Goal: Task Accomplishment & Management: Use online tool/utility

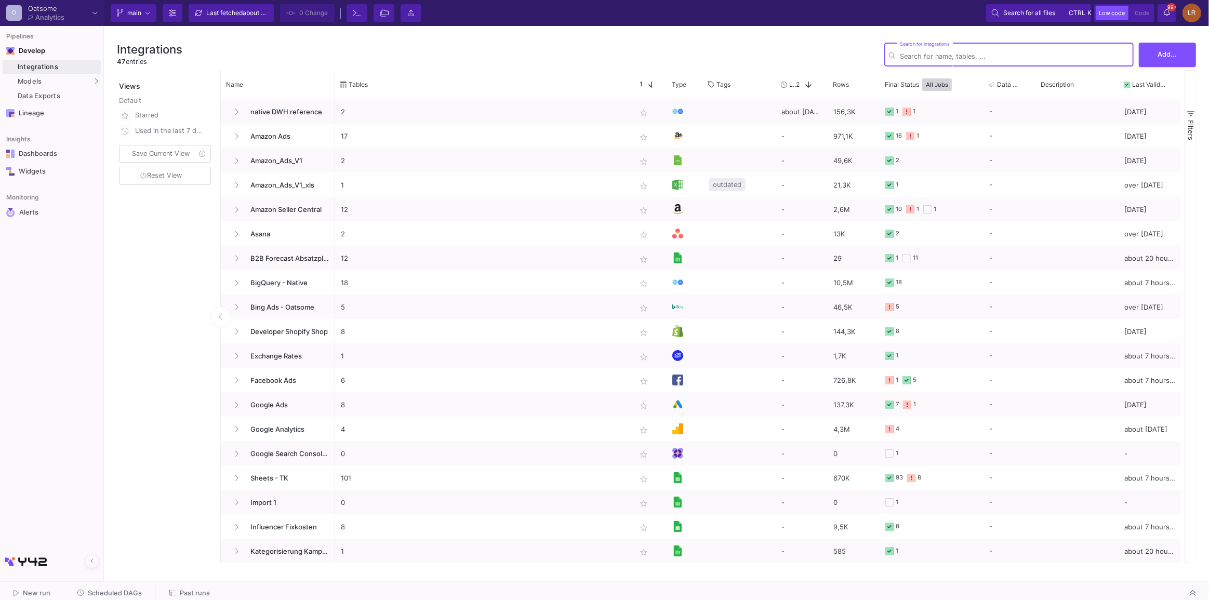
click at [959, 55] on input "Search for integrations" at bounding box center [1014, 56] width 229 height 8
click at [70, 85] on div "Models" at bounding box center [52, 82] width 98 height 14
click at [118, 85] on div "UI-Models" at bounding box center [130, 84] width 34 height 8
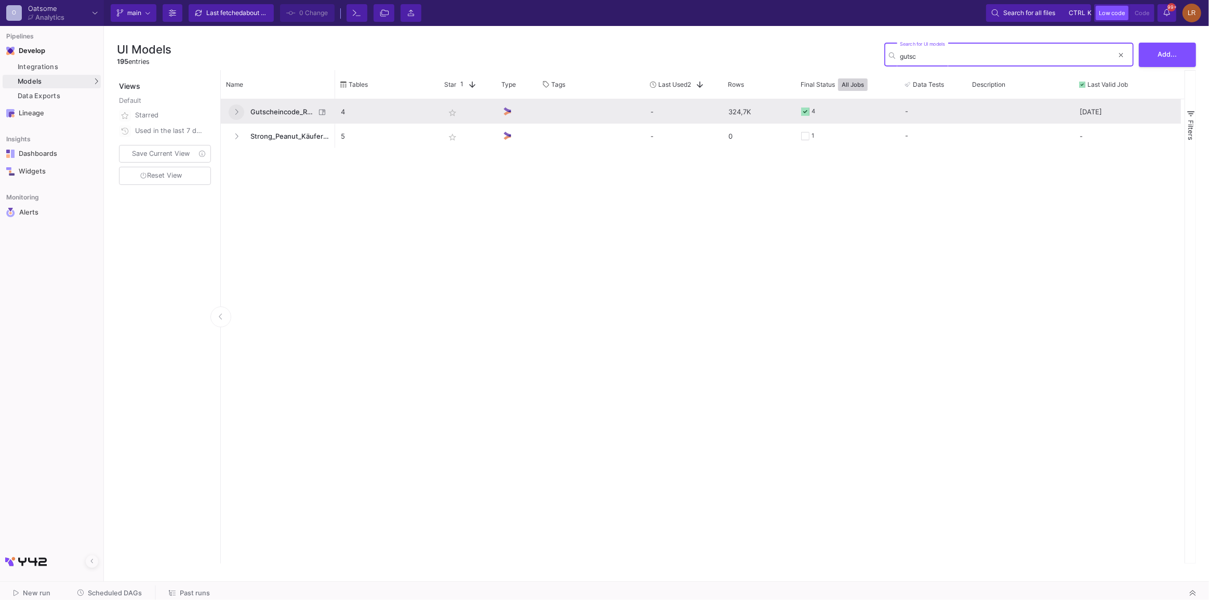
click at [236, 112] on icon at bounding box center [236, 112] width 4 height 7
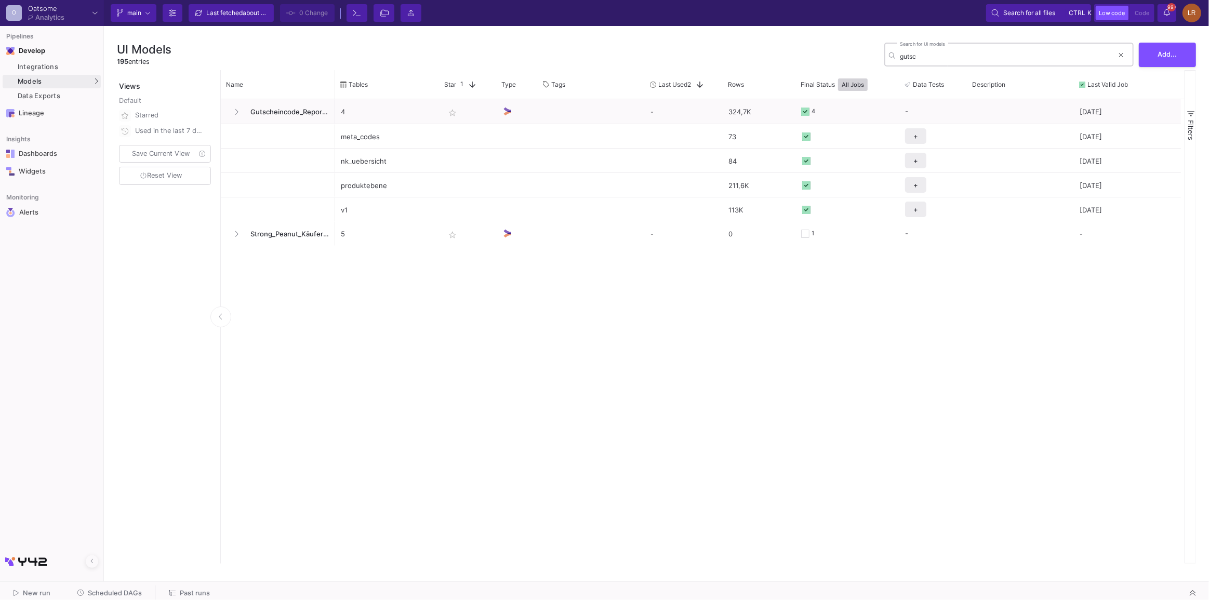
click at [907, 59] on input "gutsc" at bounding box center [1007, 56] width 214 height 8
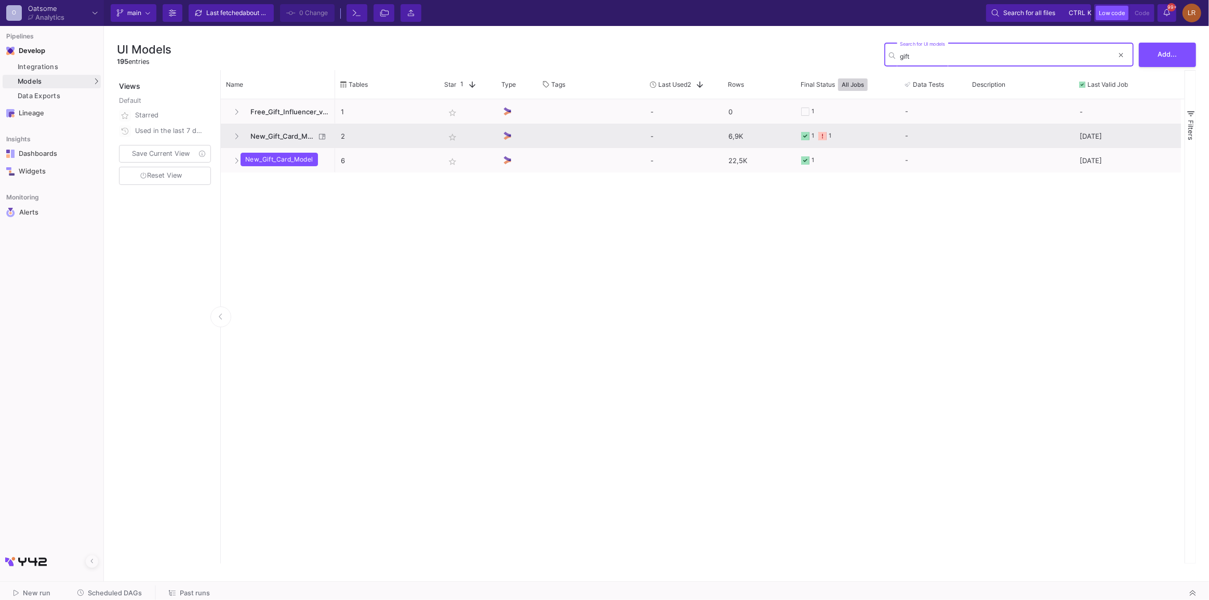
type input "gift"
click at [261, 134] on span "New_Gift_Card_Model" at bounding box center [279, 136] width 71 height 24
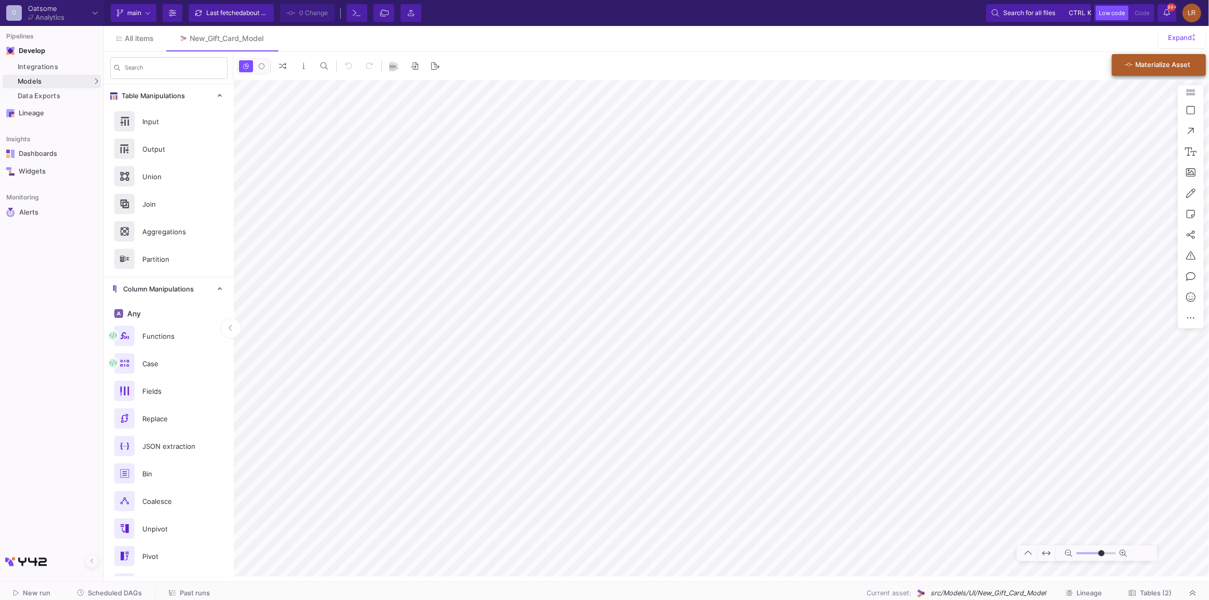
click at [1163, 68] on span "Materialize Asset" at bounding box center [1162, 65] width 55 height 8
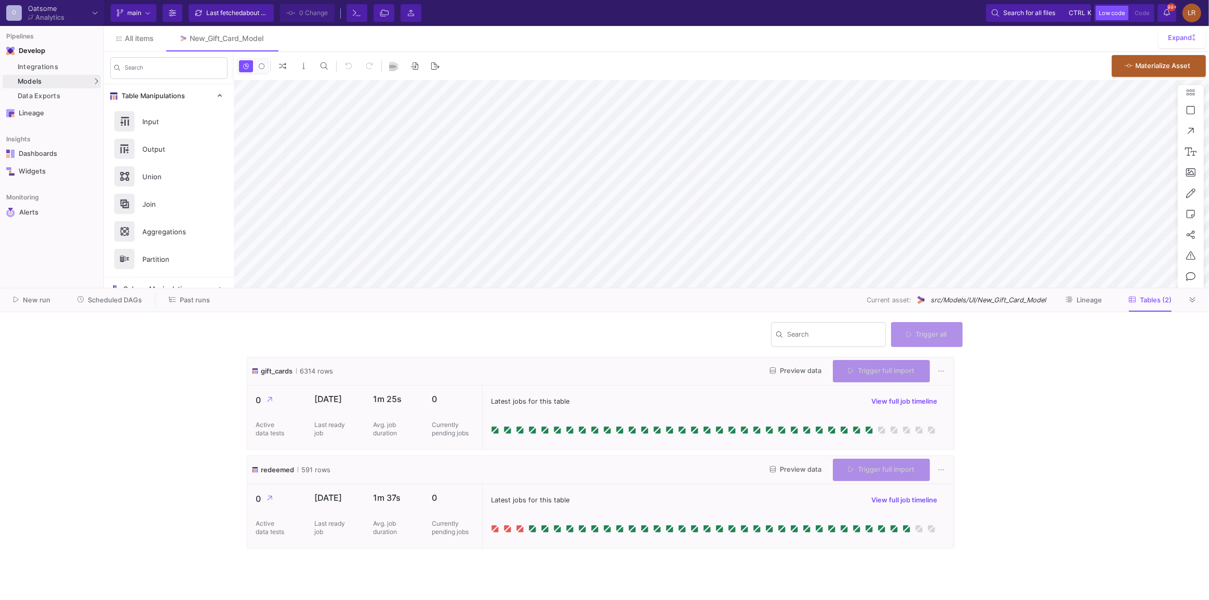
type input "-13"
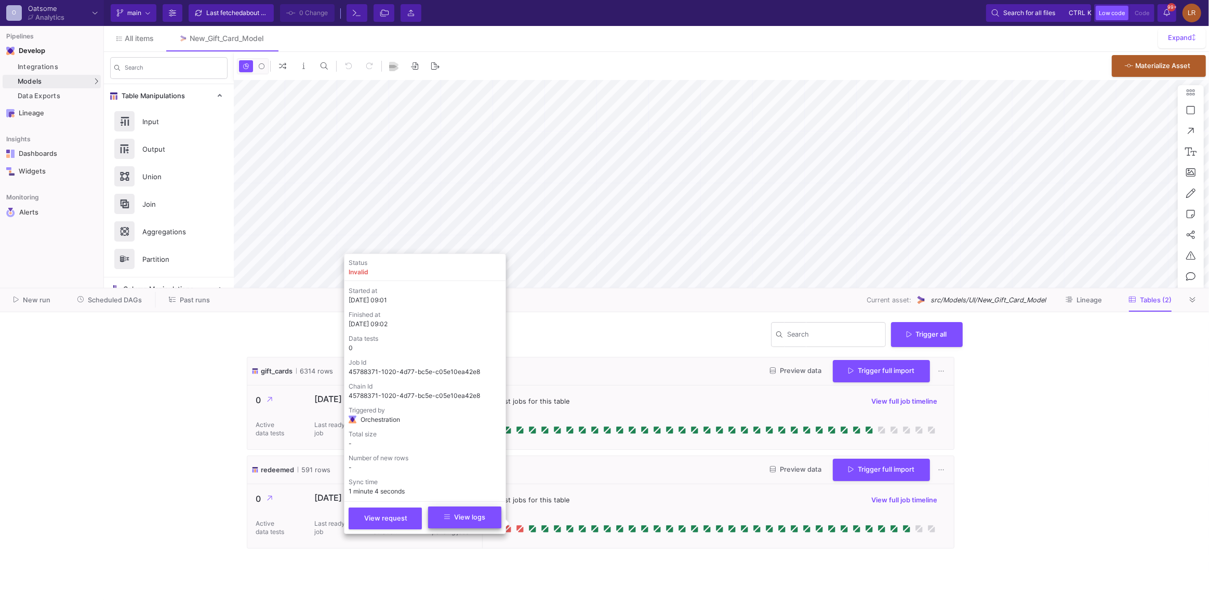
click at [481, 522] on button "View logs" at bounding box center [464, 518] width 73 height 22
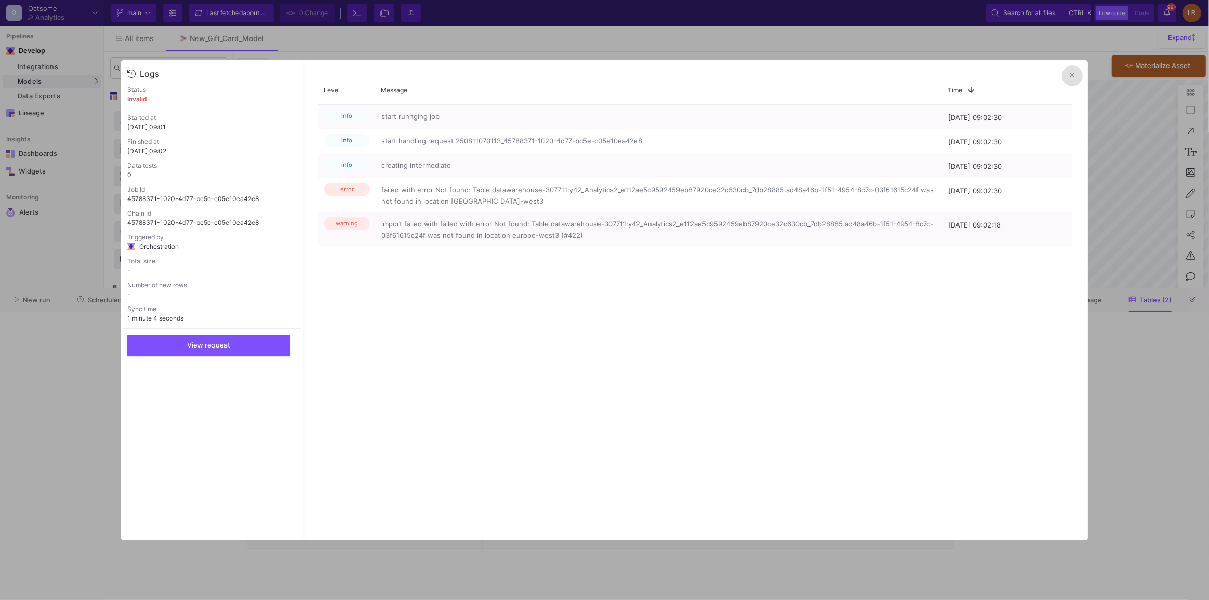
click at [1075, 73] on button at bounding box center [1072, 75] width 21 height 21
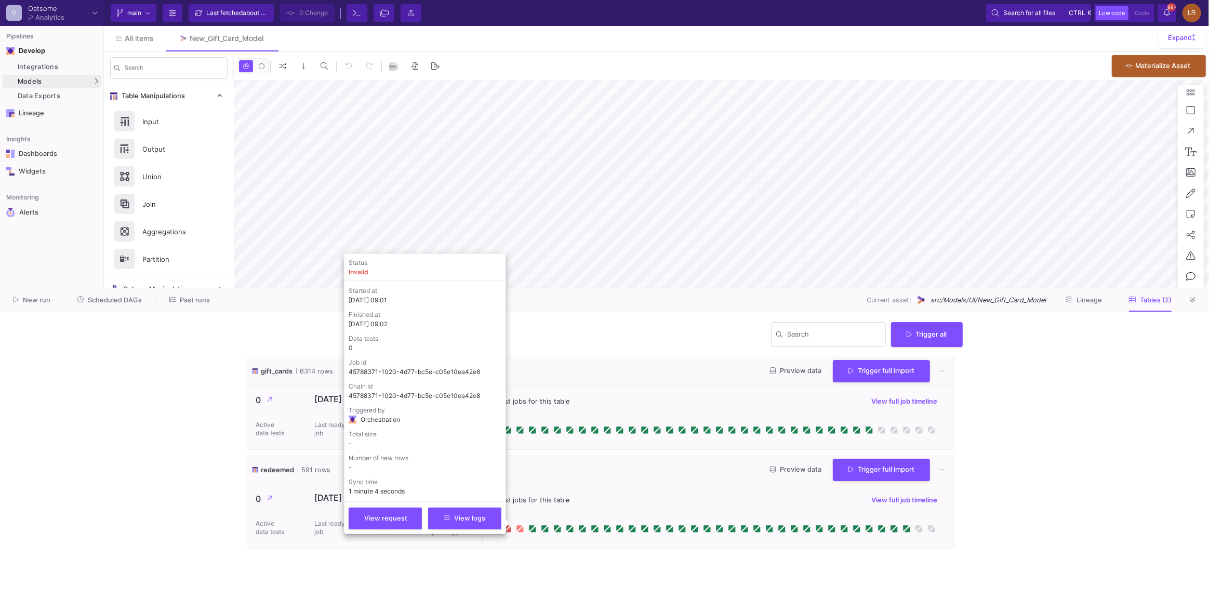
click at [518, 526] on icon at bounding box center [519, 527] width 5 height 5
click at [469, 521] on span "View logs" at bounding box center [464, 517] width 41 height 8
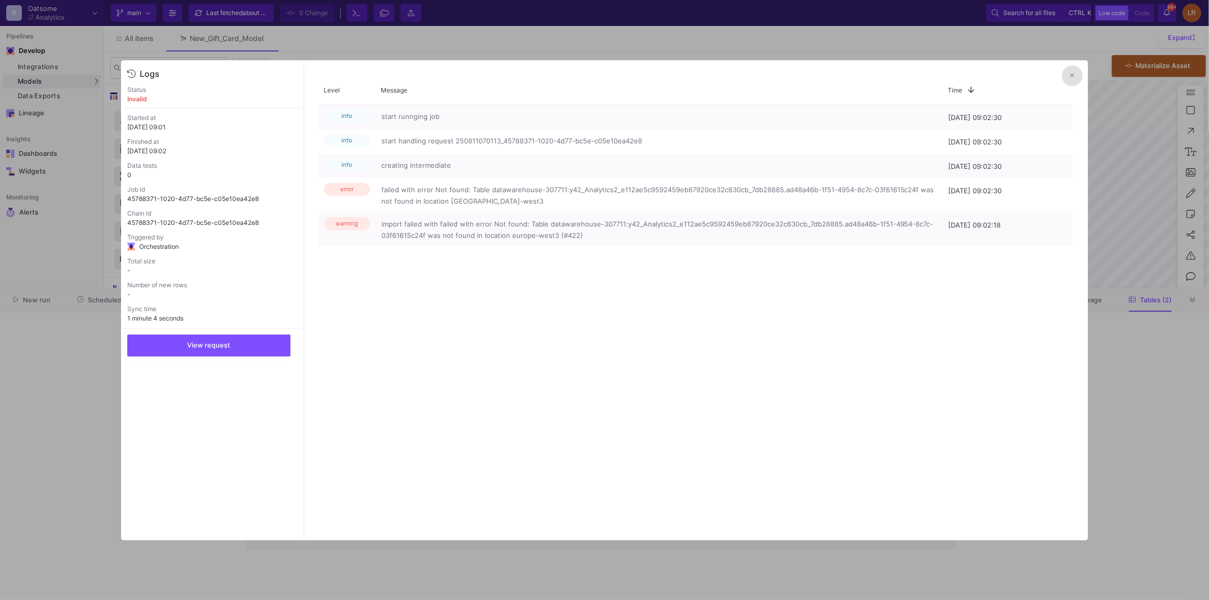
click at [1068, 73] on button at bounding box center [1072, 75] width 21 height 21
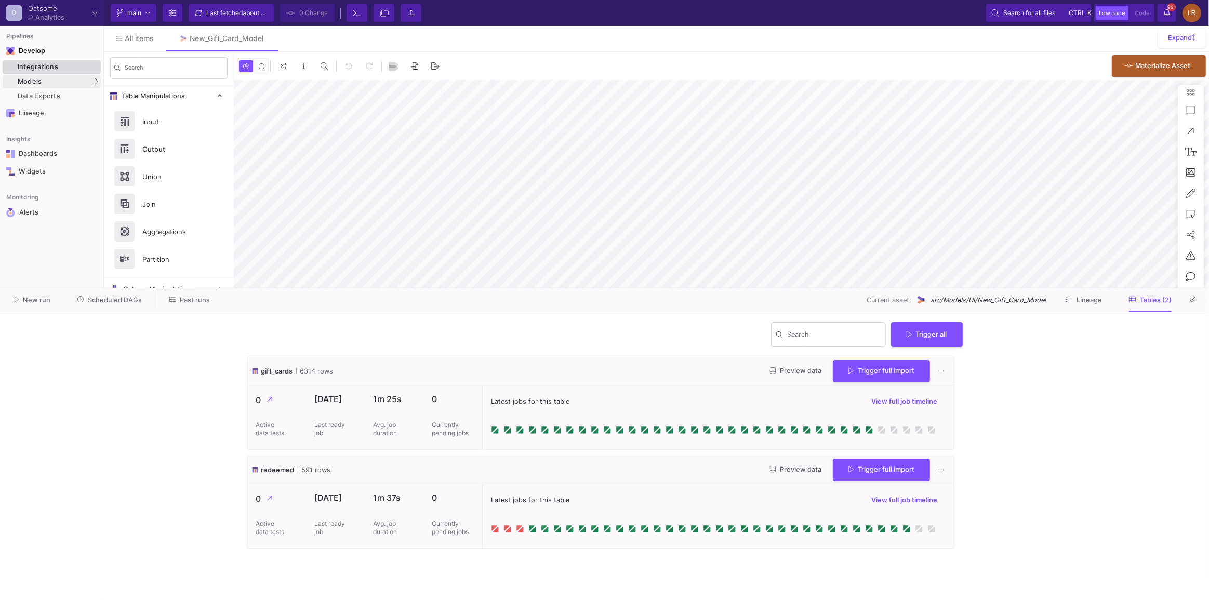
click at [55, 65] on div "Integrations" at bounding box center [58, 67] width 81 height 8
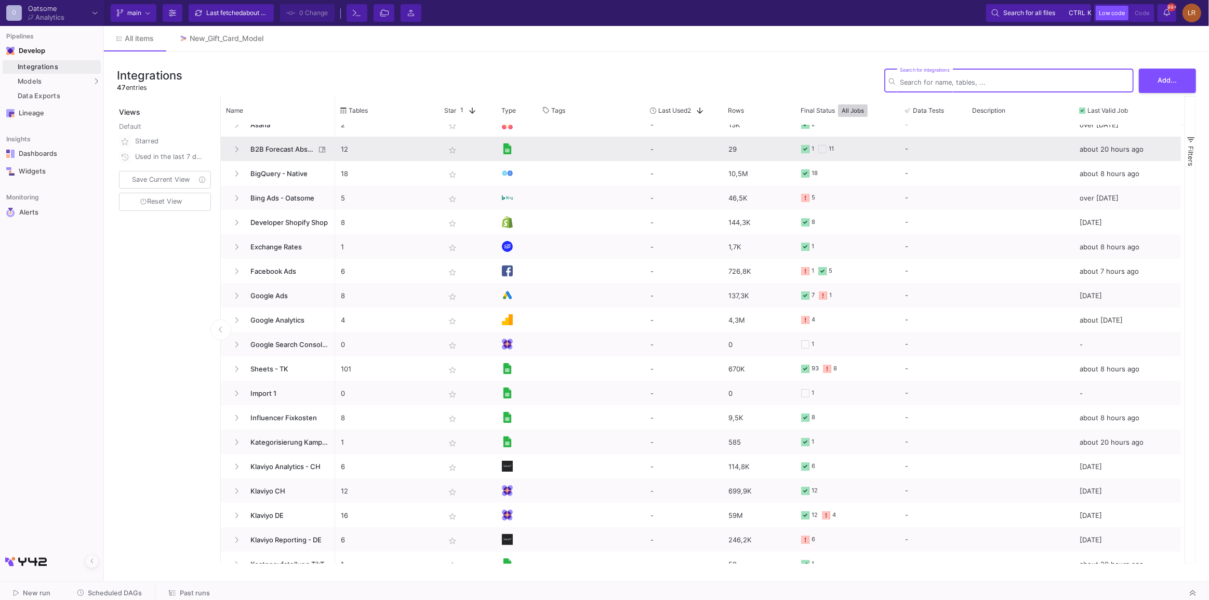
scroll to position [47, 0]
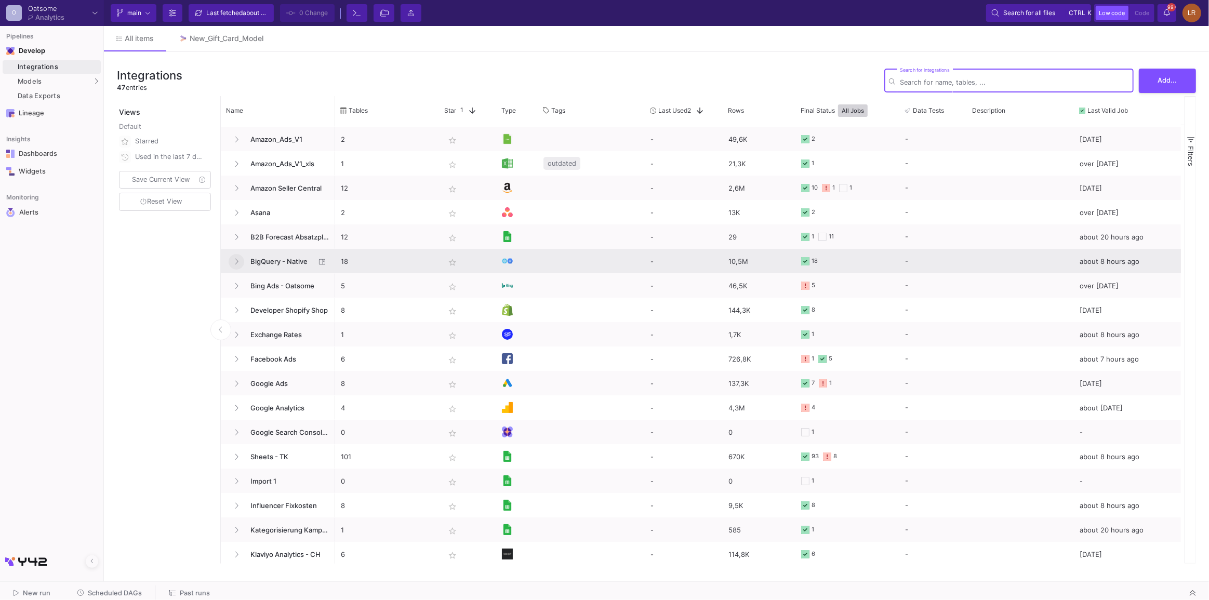
click at [236, 263] on icon at bounding box center [236, 261] width 4 height 7
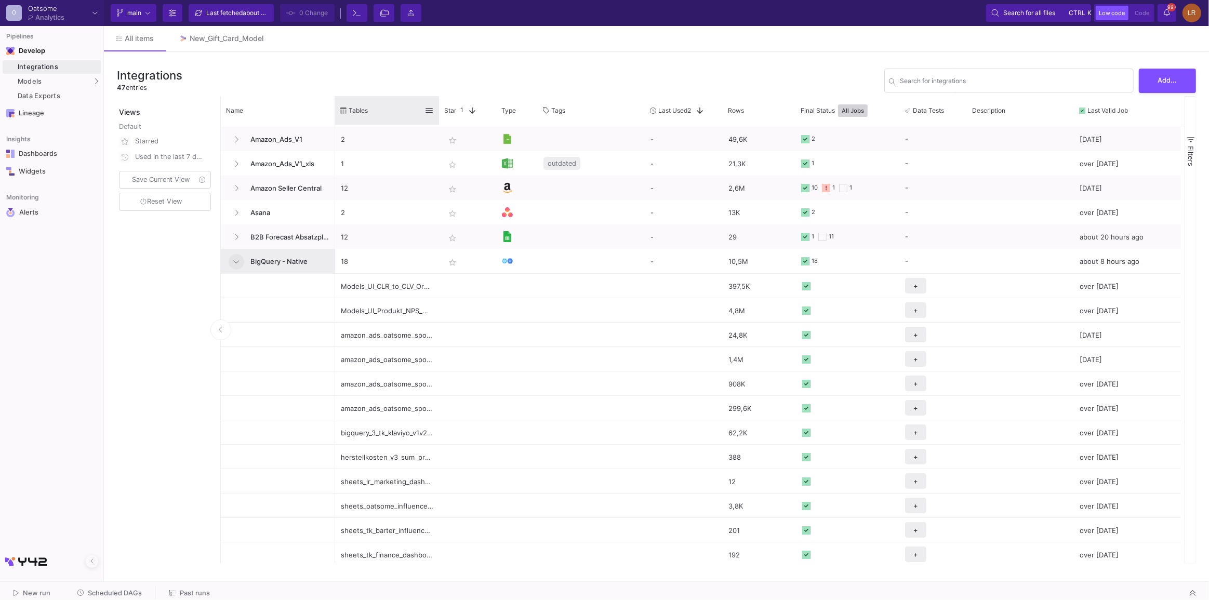
click at [438, 116] on div at bounding box center [439, 110] width 4 height 29
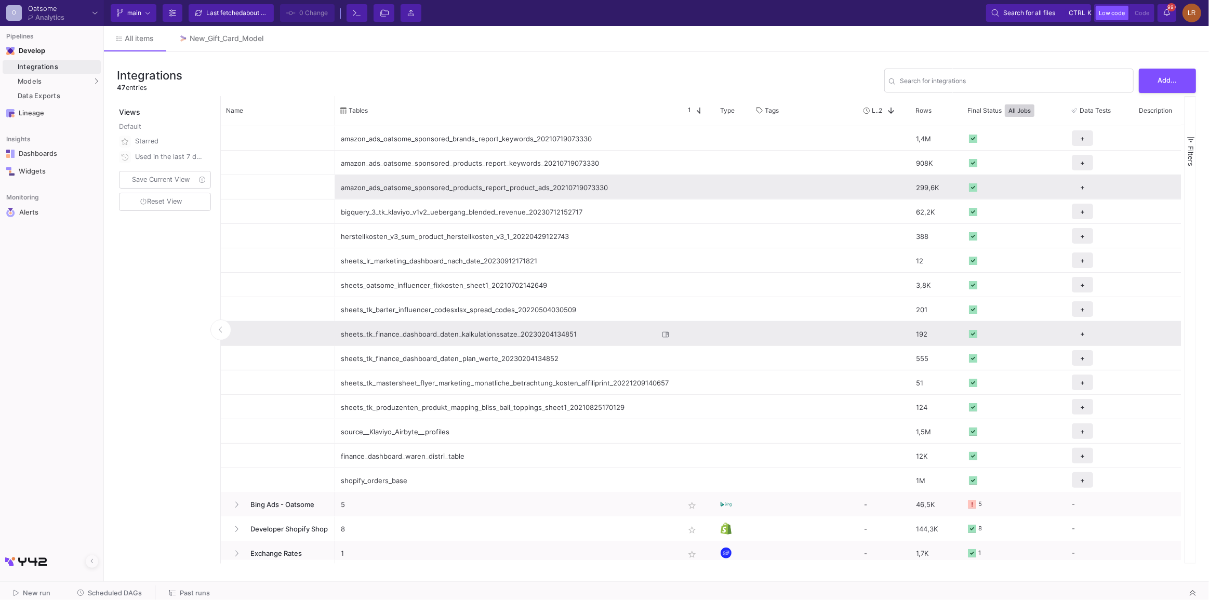
scroll to position [0, 0]
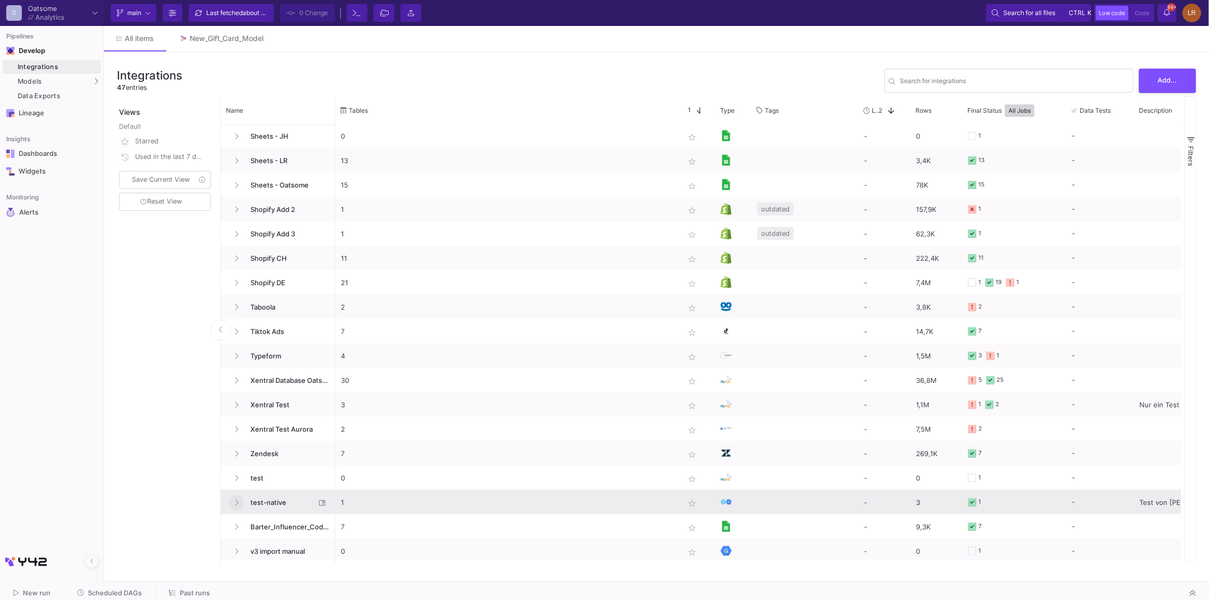
click at [236, 503] on icon at bounding box center [236, 502] width 4 height 7
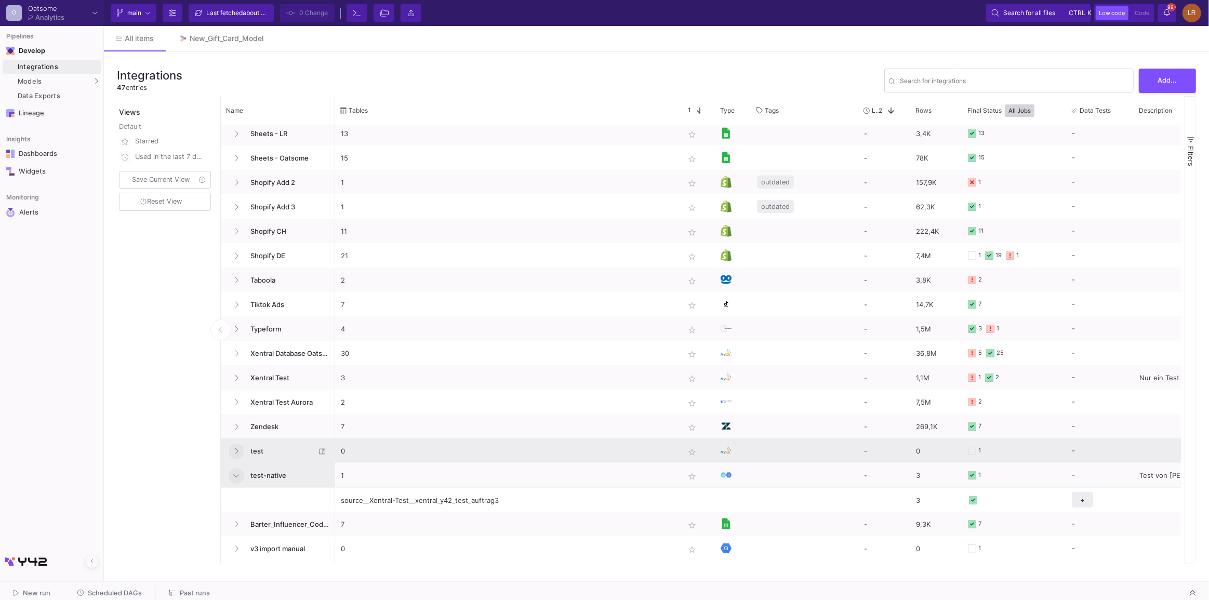
click at [232, 452] on button at bounding box center [237, 452] width 16 height 16
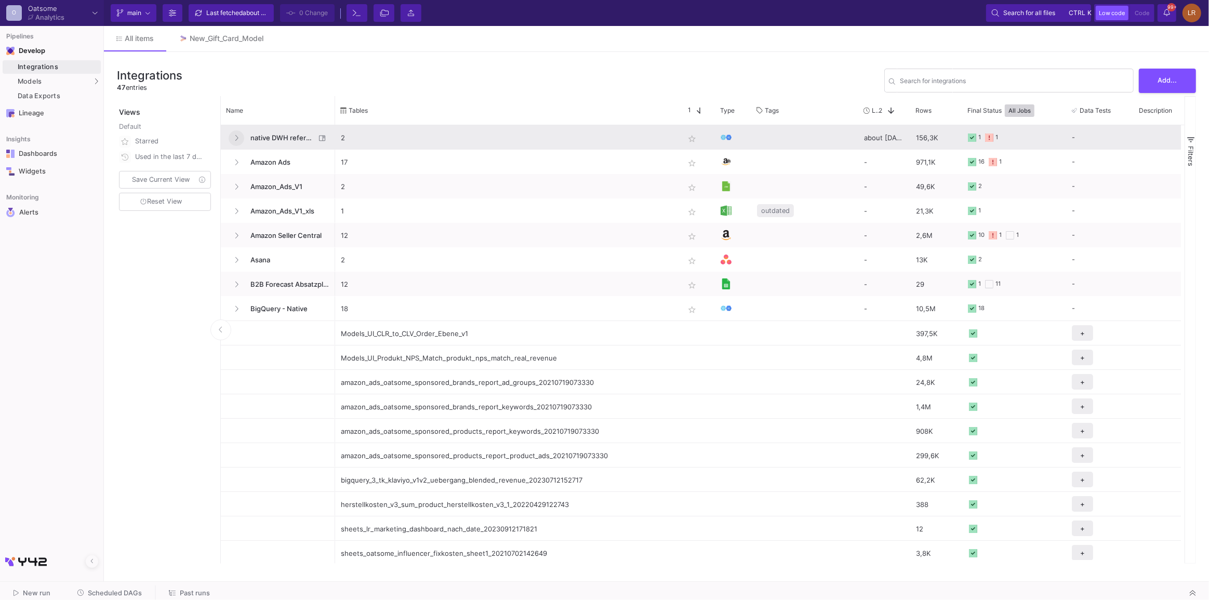
click at [232, 140] on button at bounding box center [237, 138] width 16 height 16
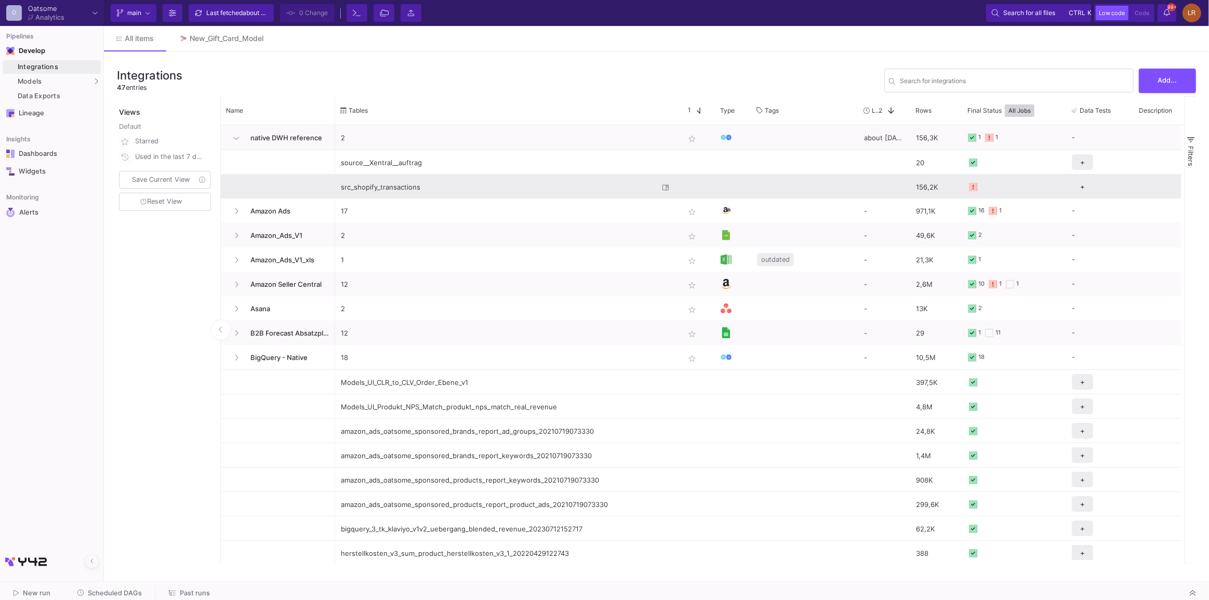
click at [402, 184] on div "src_shopify_transactions" at bounding box center [500, 187] width 318 height 24
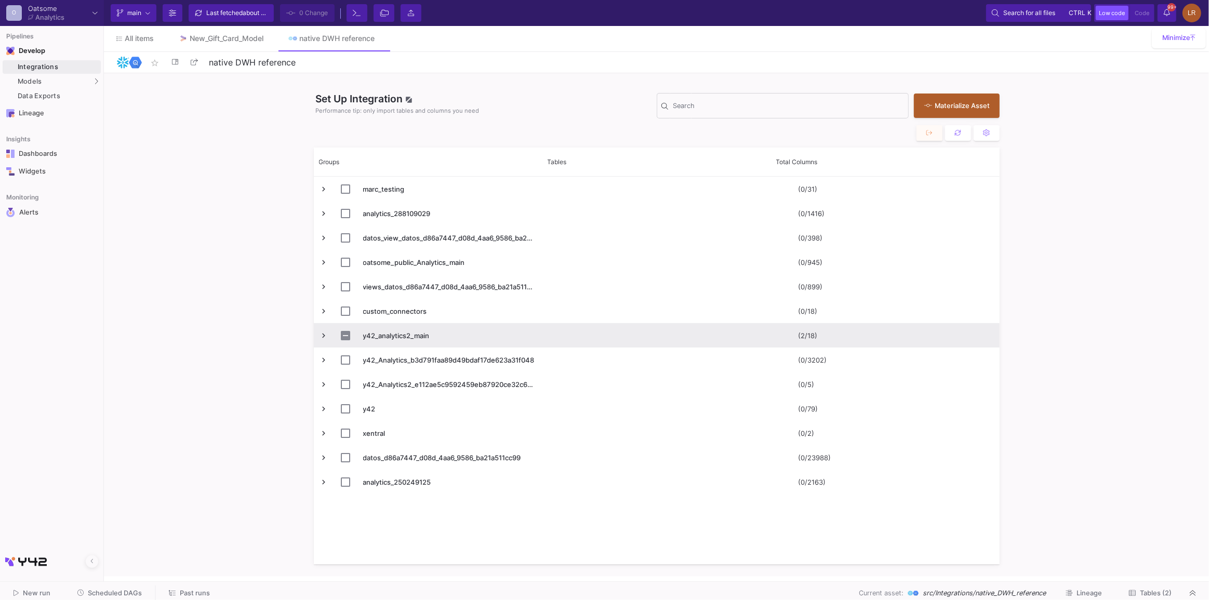
click at [324, 334] on span "Press SPACE to select this row." at bounding box center [324, 335] width 9 height 9
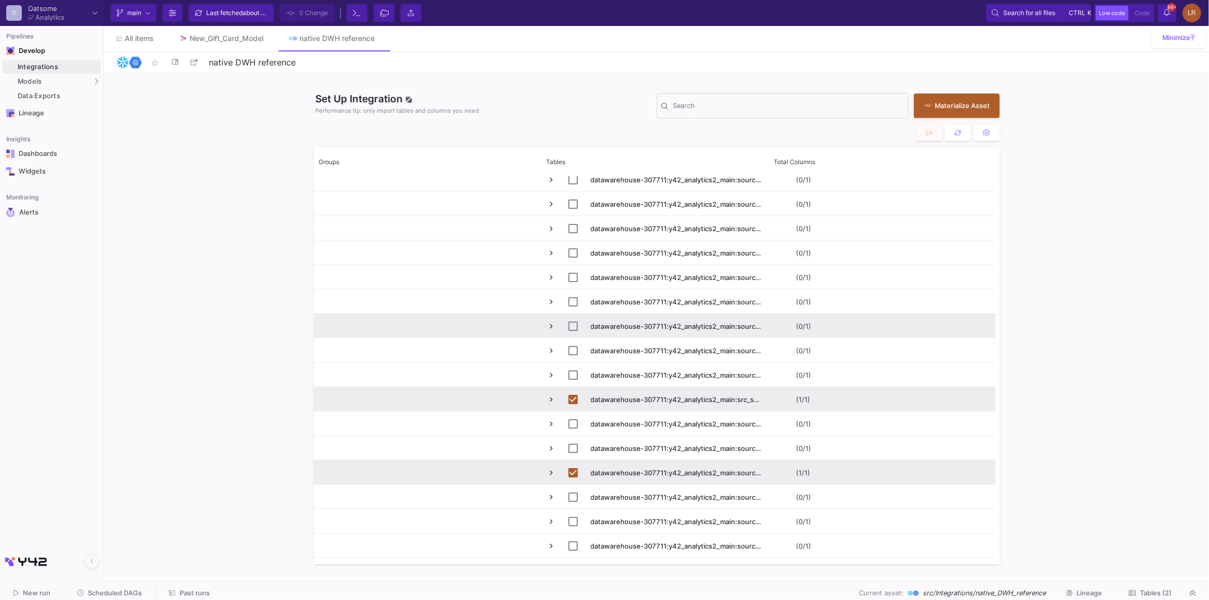
scroll to position [220, 0]
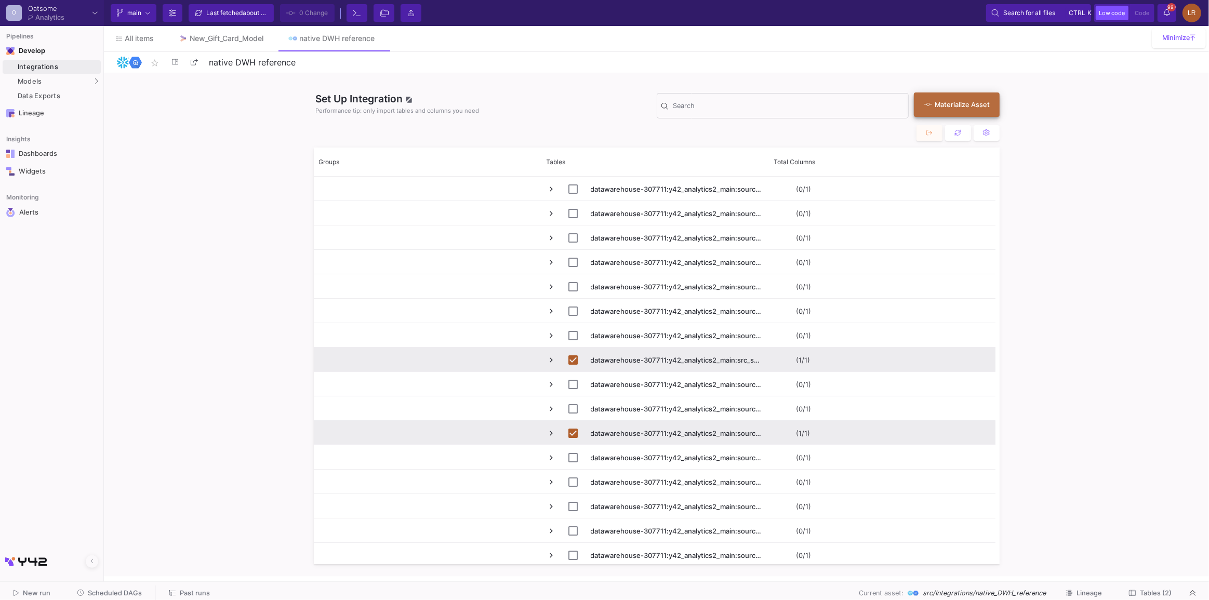
click at [949, 107] on div "Materialize Asset" at bounding box center [953, 105] width 59 height 10
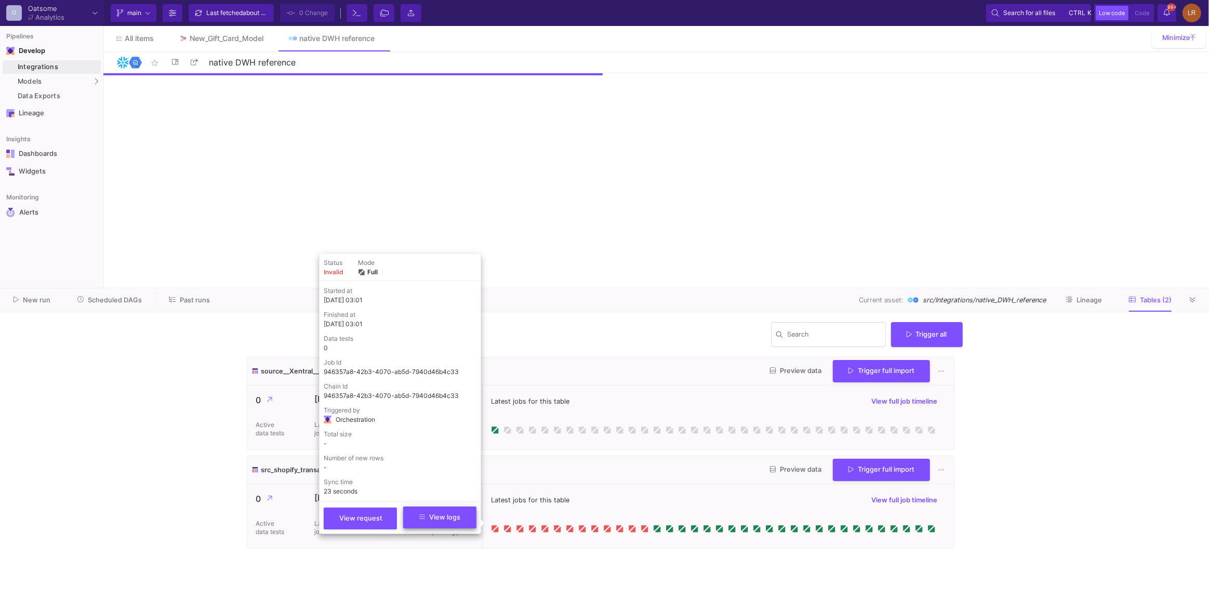
click at [444, 521] on span "View logs" at bounding box center [439, 517] width 41 height 8
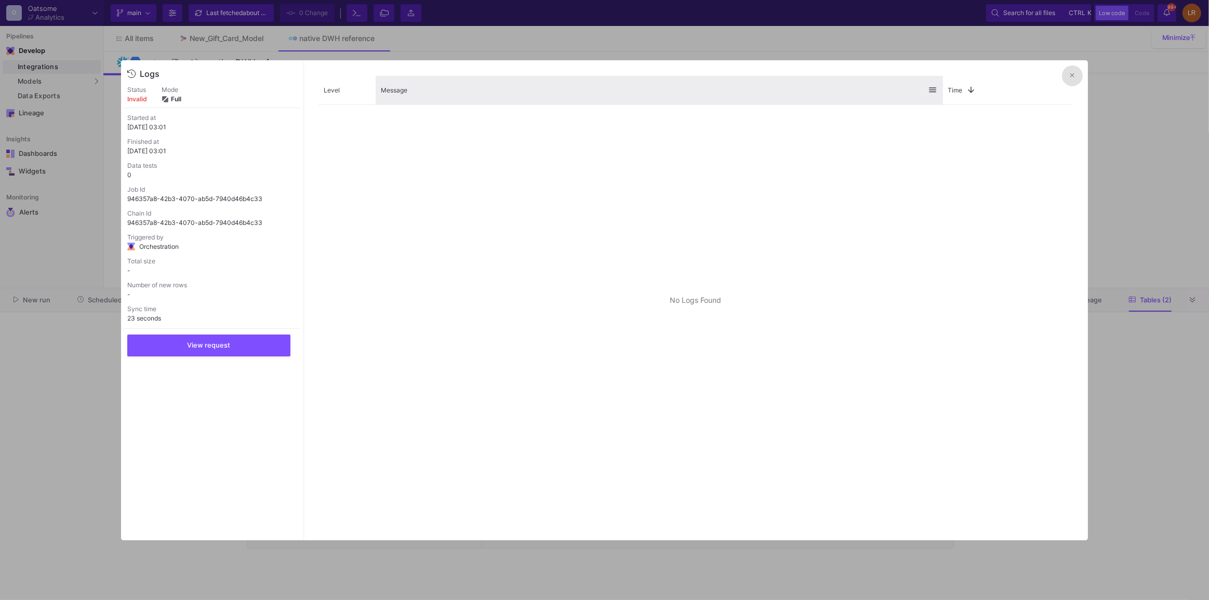
click at [399, 99] on div "Message" at bounding box center [659, 90] width 567 height 29
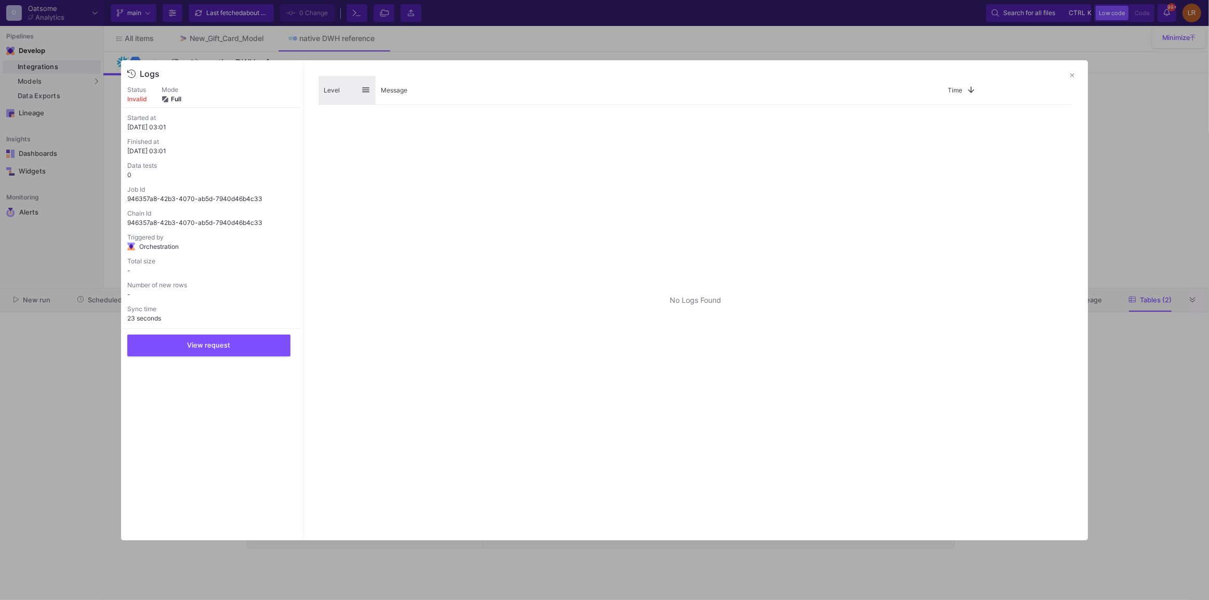
click at [335, 91] on span "Level" at bounding box center [332, 90] width 16 height 8
click at [1076, 72] on button at bounding box center [1072, 75] width 21 height 21
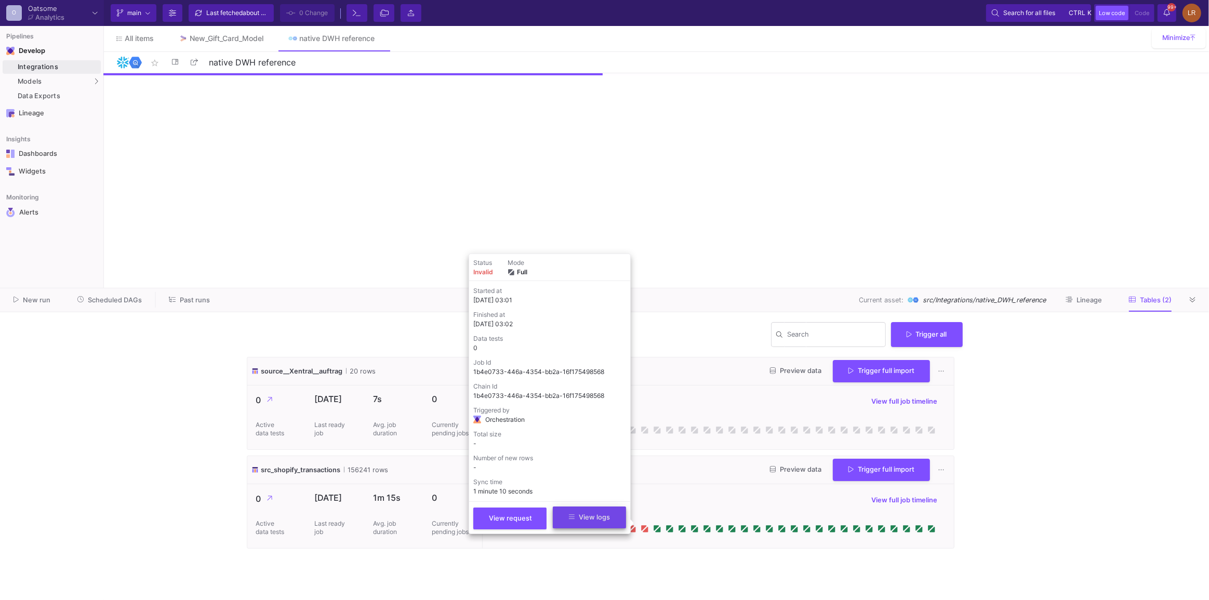
click at [602, 519] on span "View logs" at bounding box center [589, 517] width 41 height 8
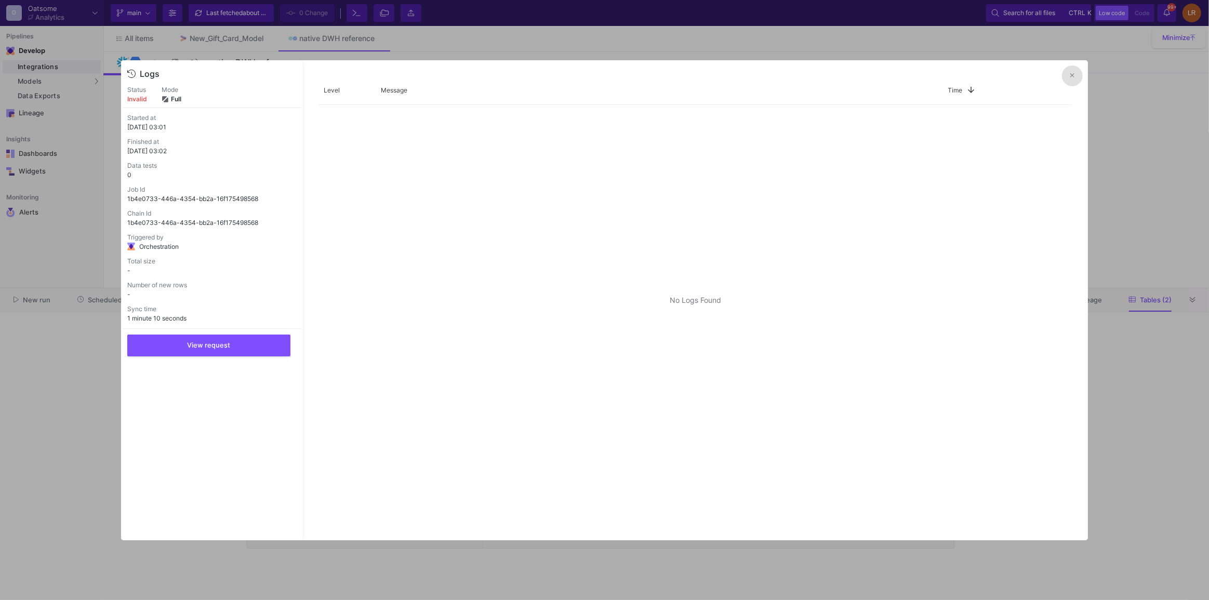
click at [1074, 72] on fa-icon at bounding box center [1072, 76] width 4 height 8
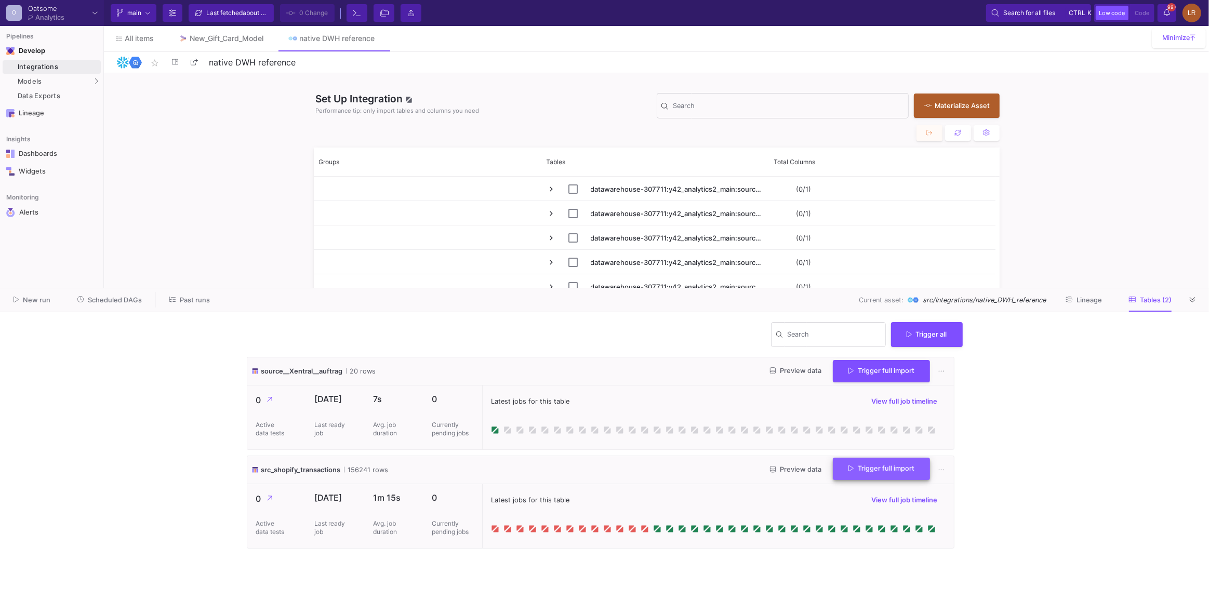
click at [849, 472] on icon at bounding box center [851, 469] width 5 height 7
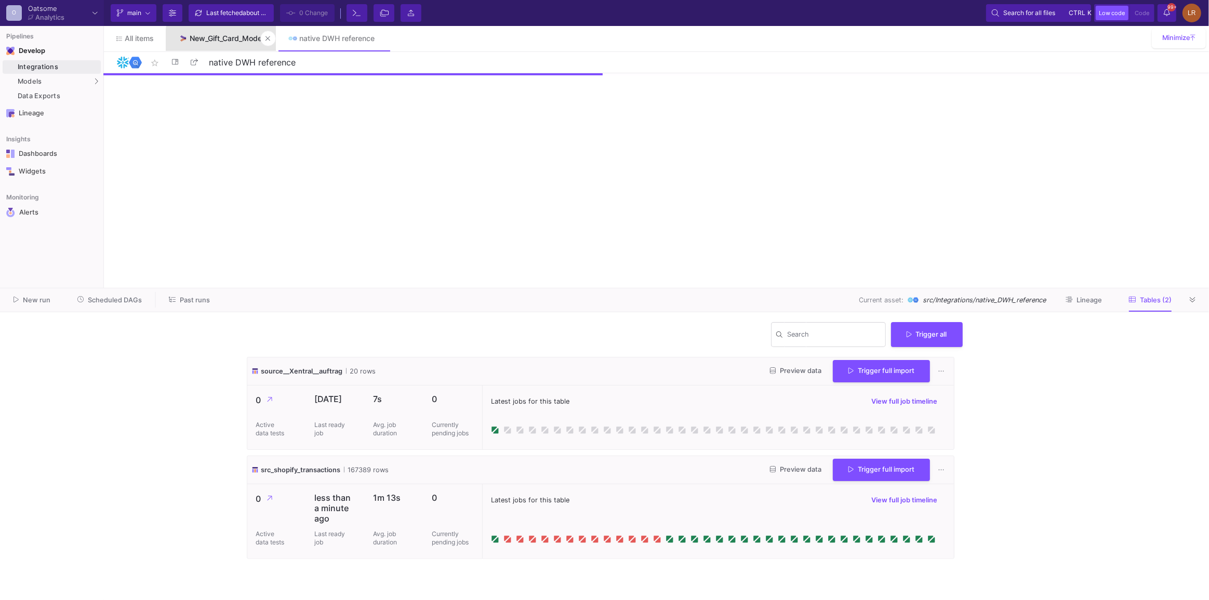
click at [230, 40] on div "New_Gift_Card_Model" at bounding box center [227, 38] width 74 height 8
click at [219, 44] on link "New_Gift_Card_Model" at bounding box center [221, 38] width 110 height 25
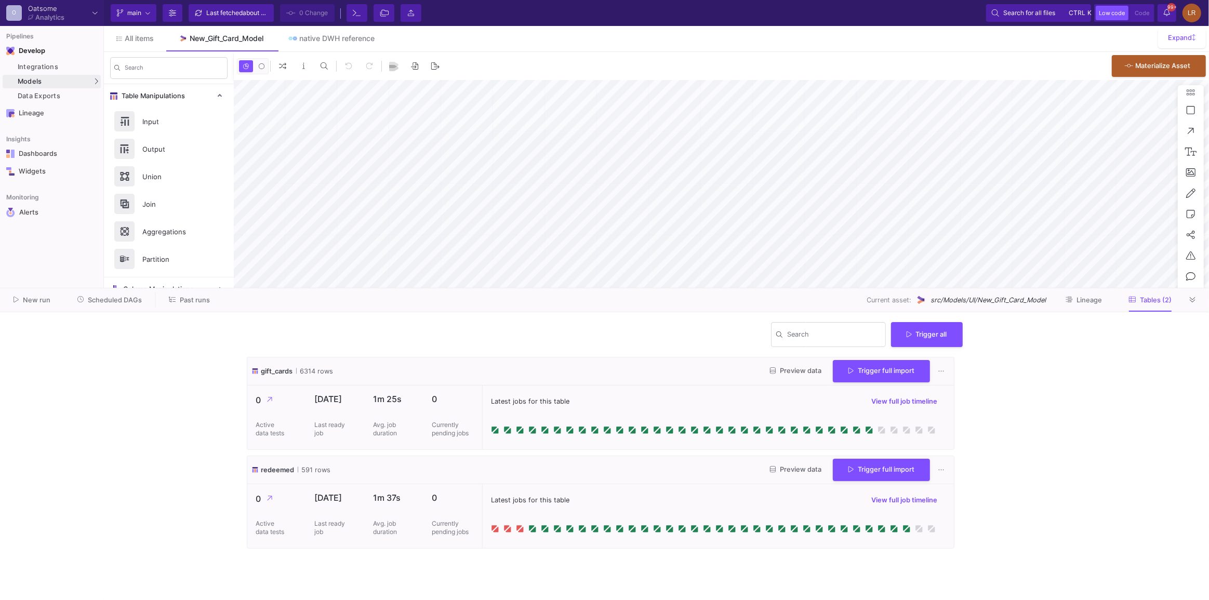
type input "-13"
click at [843, 477] on button "Trigger full import" at bounding box center [881, 469] width 97 height 22
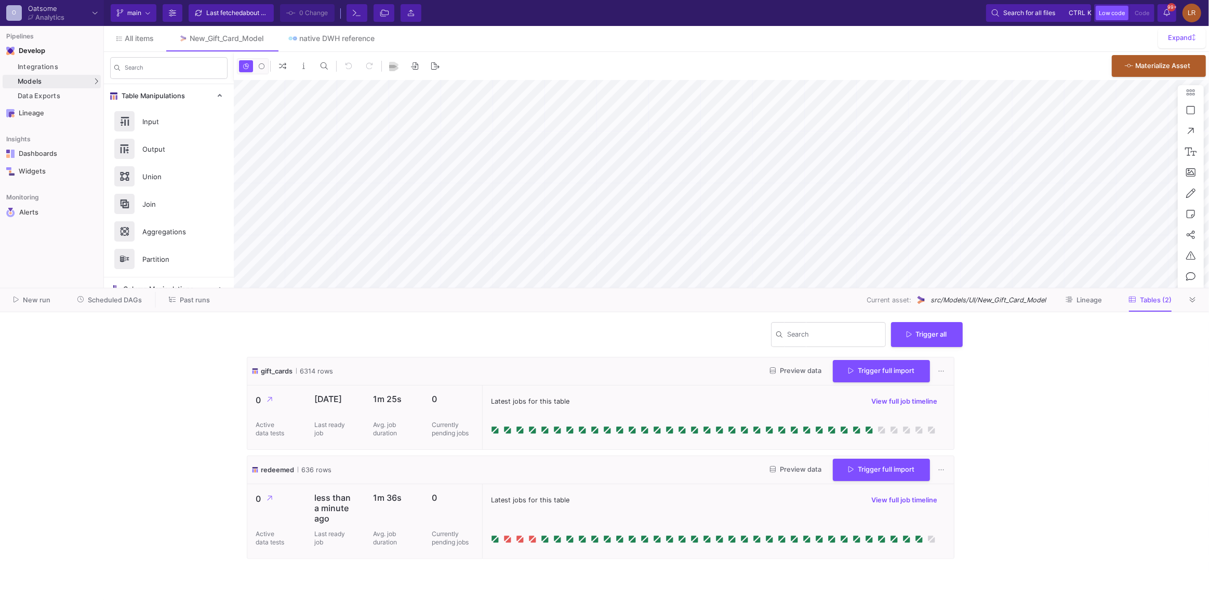
click at [472, 70] on div "0 0 . Materialize Asset 53%" at bounding box center [721, 314] width 975 height 525
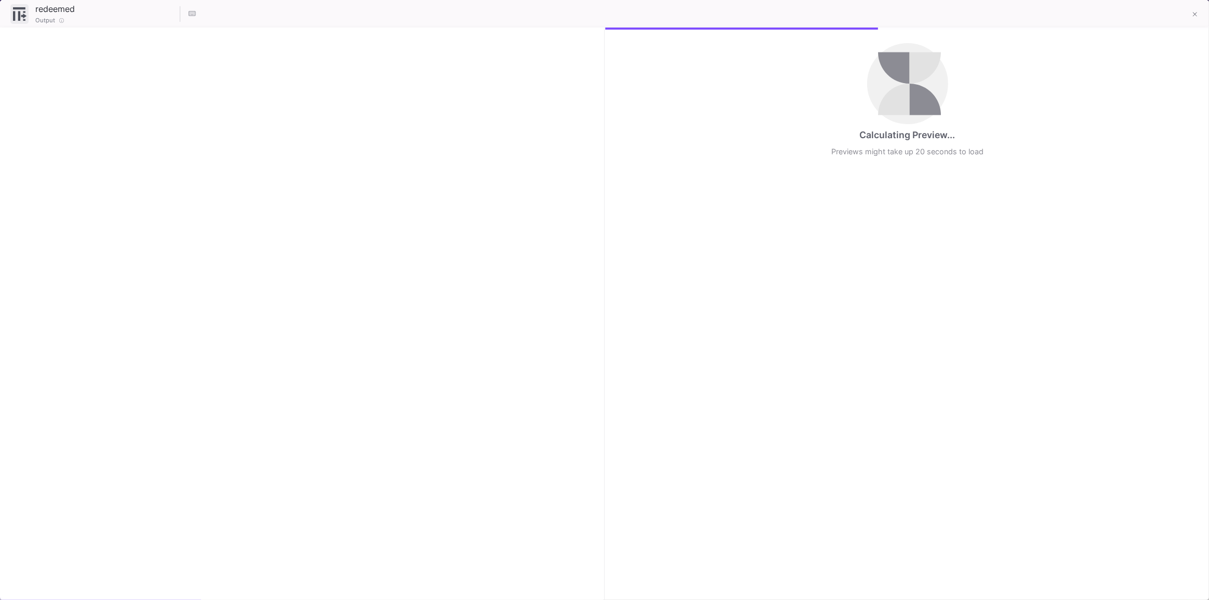
checkbox input "true"
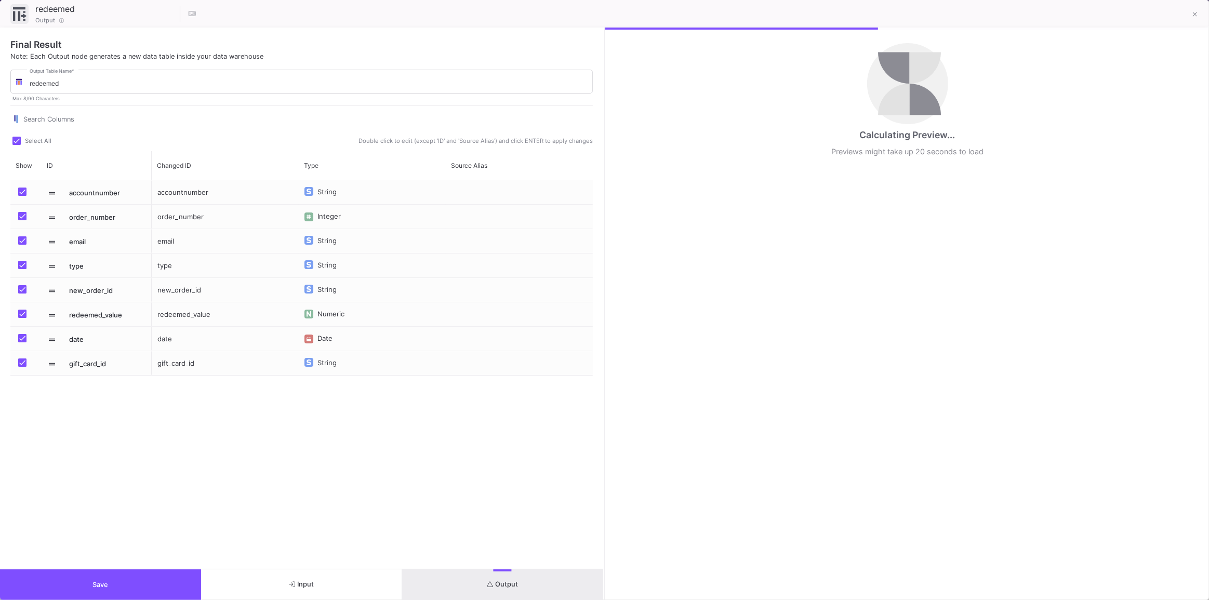
click at [469, 589] on button "Output" at bounding box center [502, 585] width 201 height 31
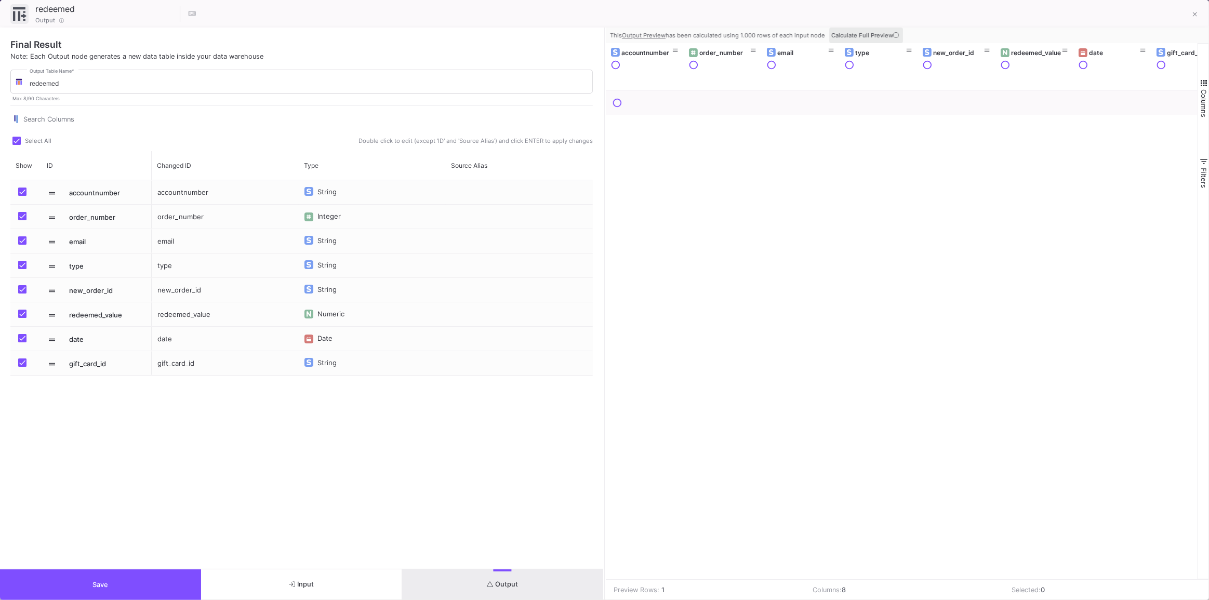
click at [880, 35] on span "Calculate Full Preview" at bounding box center [866, 35] width 70 height 7
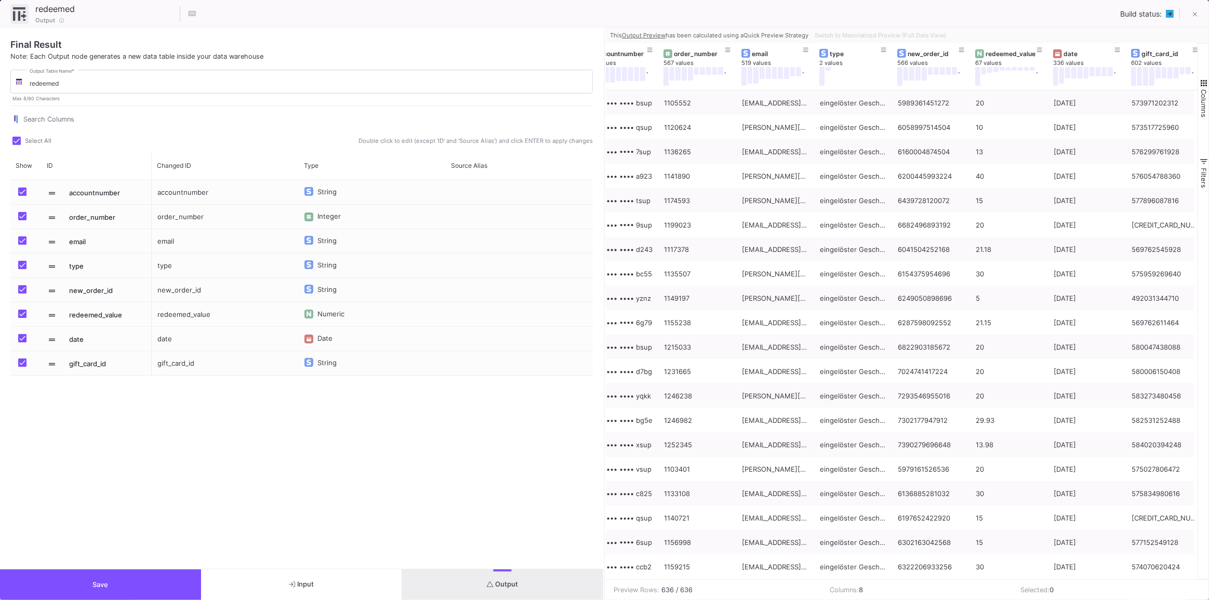
scroll to position [0, 35]
click at [1069, 58] on div "date" at bounding box center [1077, 53] width 68 height 11
click at [1081, 54] on div "date" at bounding box center [1079, 54] width 51 height 8
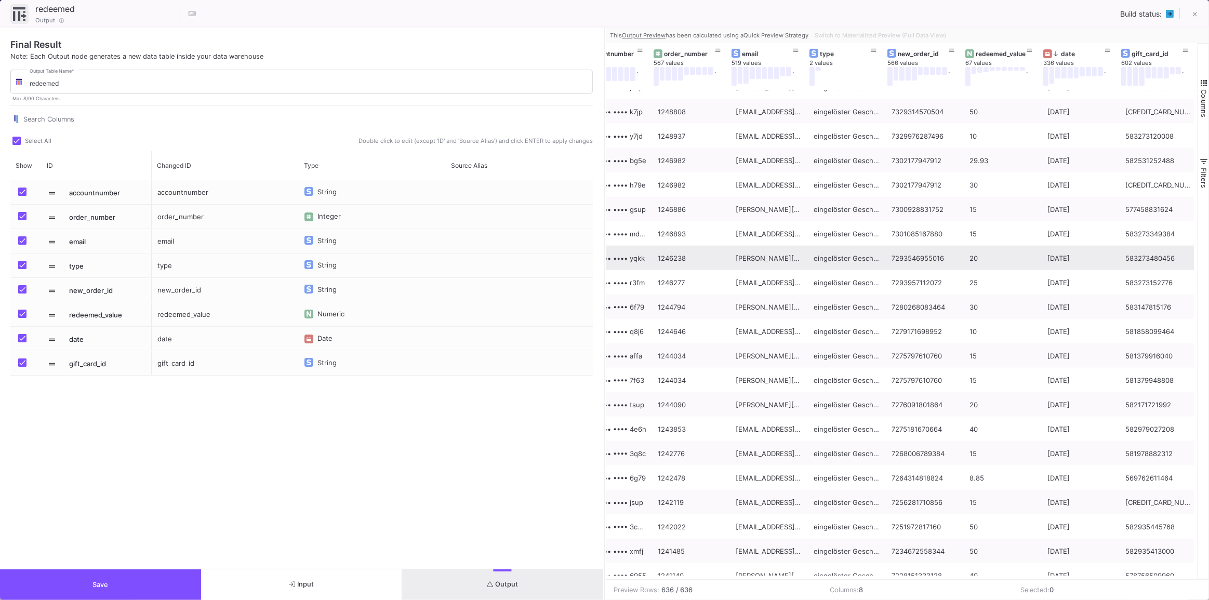
scroll to position [1106, 0]
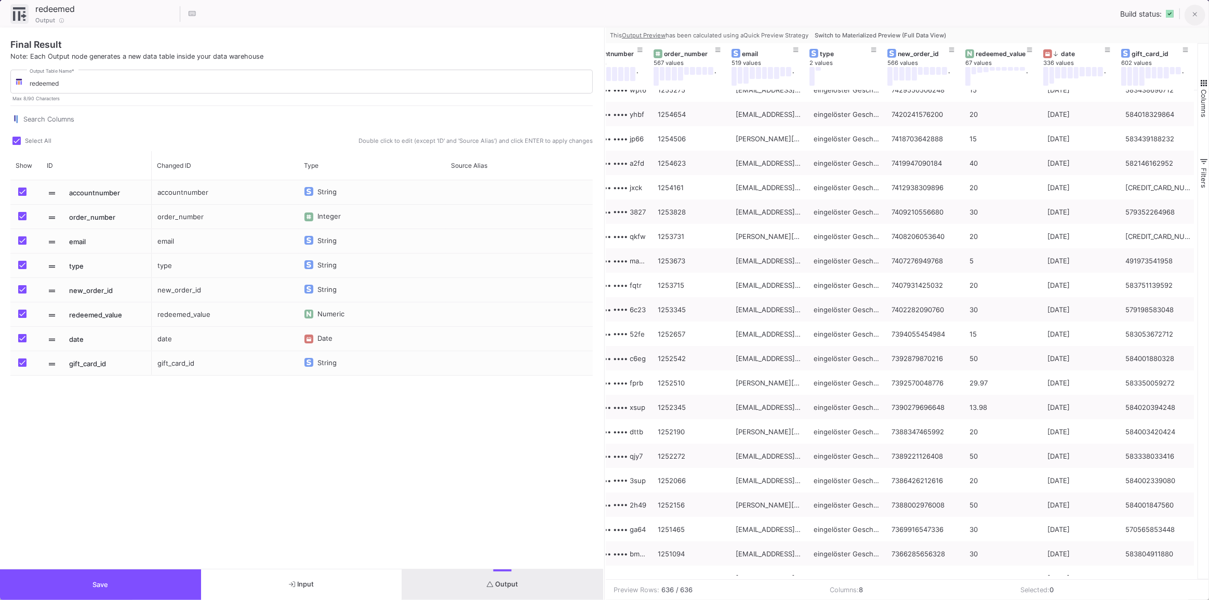
click at [1201, 16] on button at bounding box center [1195, 15] width 21 height 21
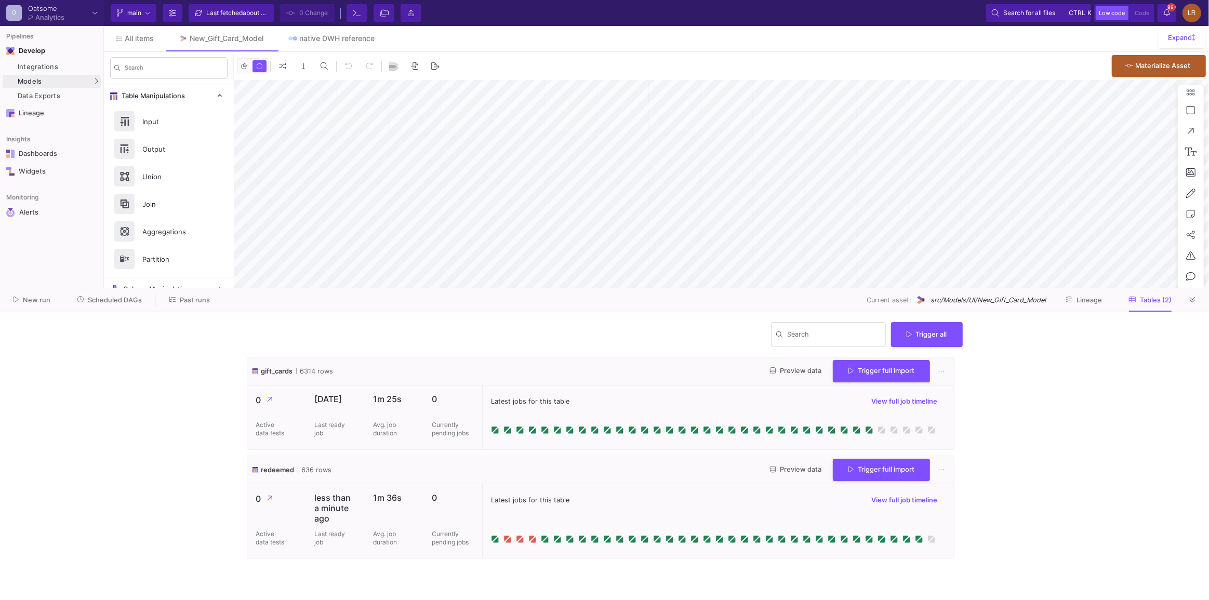
click at [788, 472] on span "Preview data" at bounding box center [795, 470] width 51 height 8
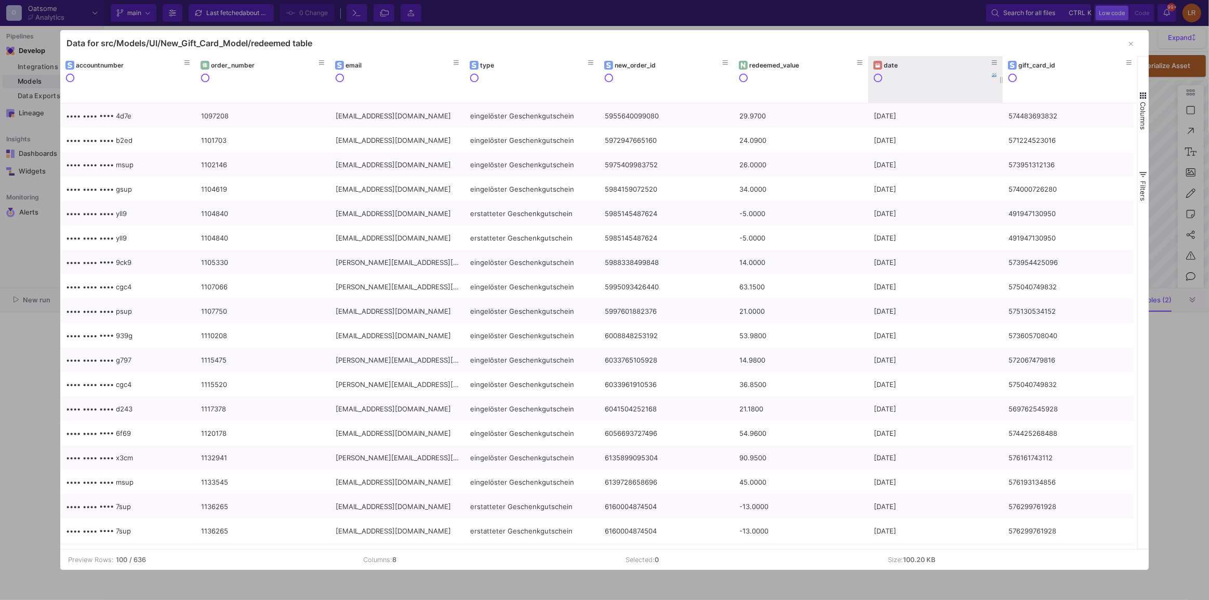
click at [925, 74] on div at bounding box center [936, 86] width 124 height 26
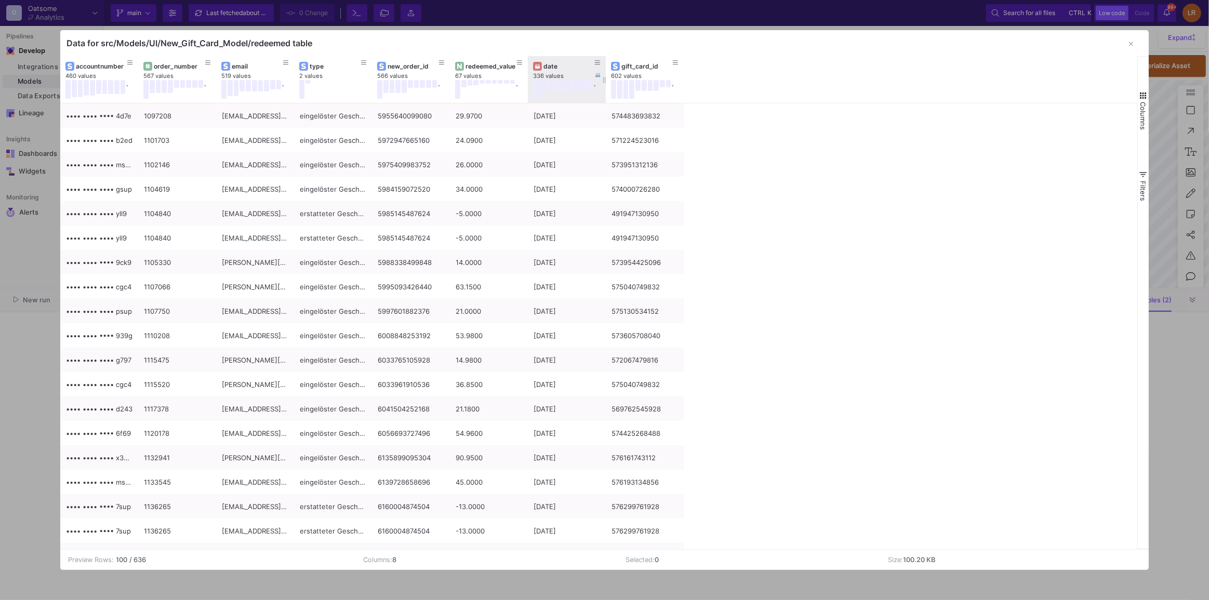
click at [571, 61] on div "date" at bounding box center [567, 66] width 68 height 11
click at [551, 68] on div "date" at bounding box center [569, 66] width 51 height 8
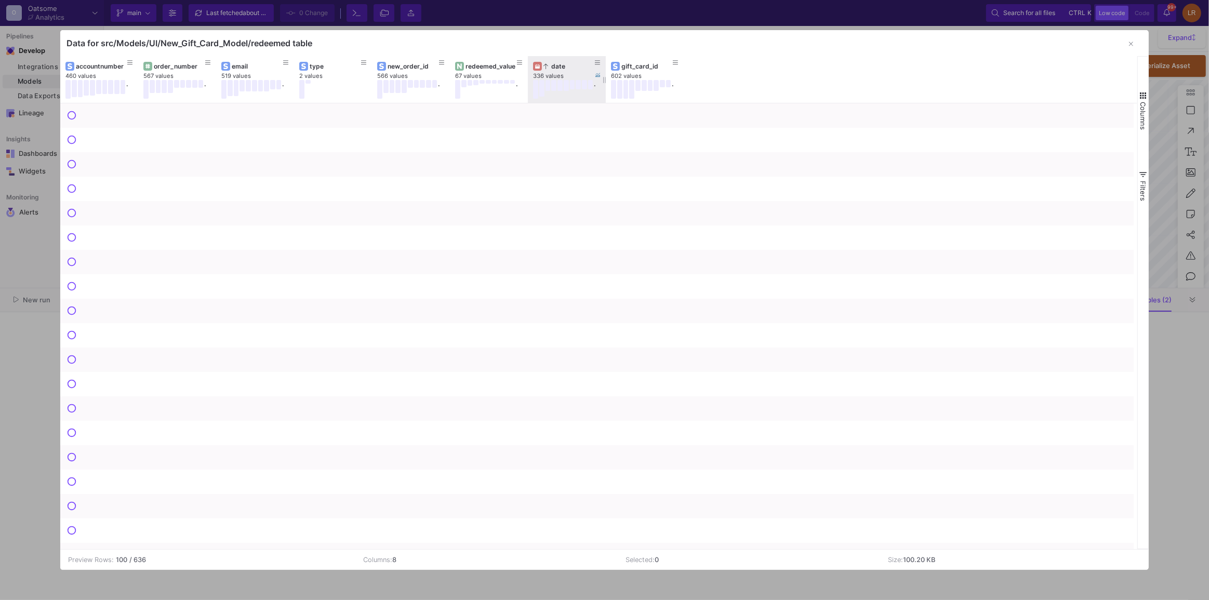
click at [547, 67] on icon at bounding box center [546, 66] width 4 height 6
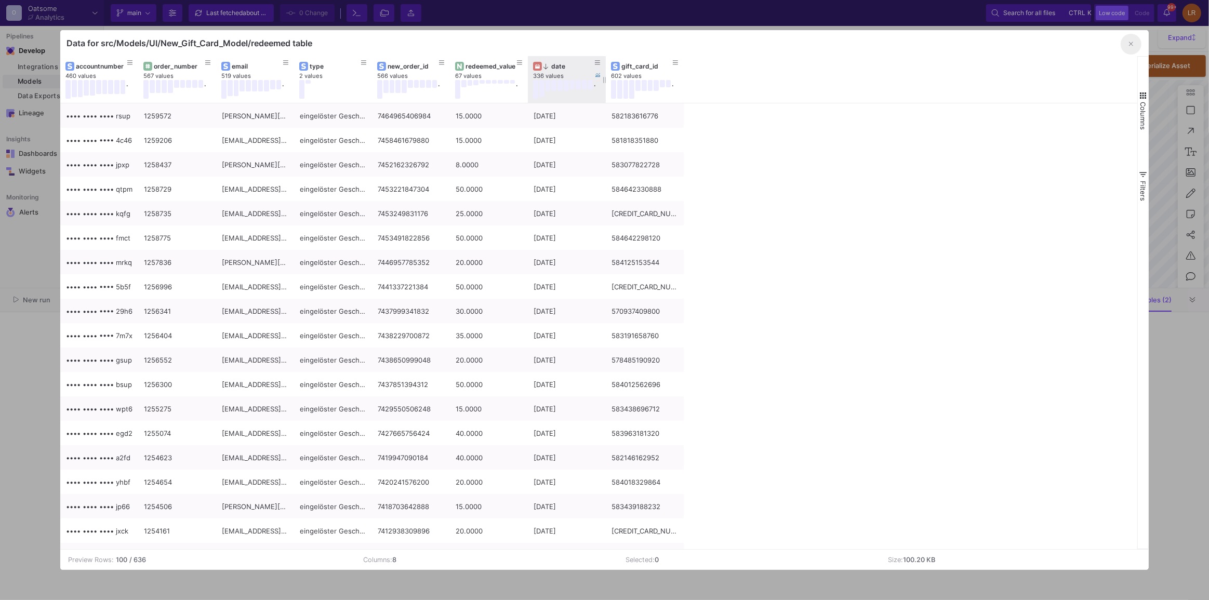
click at [1133, 48] on button "button" at bounding box center [1131, 44] width 21 height 21
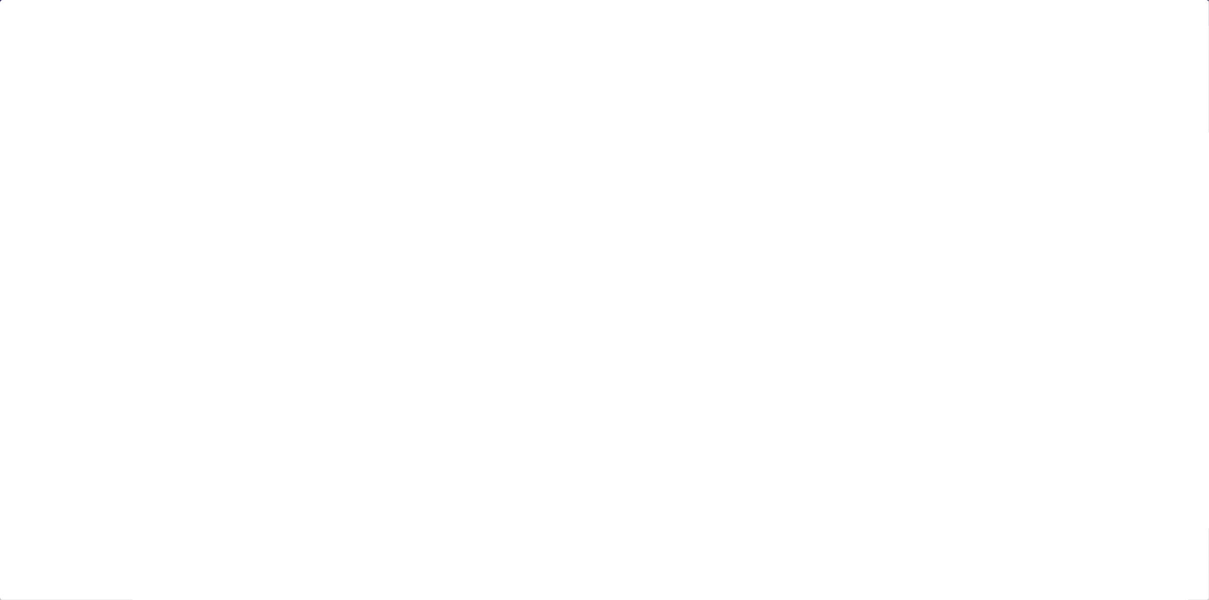
click at [1091, 212] on div at bounding box center [604, 300] width 1209 height 600
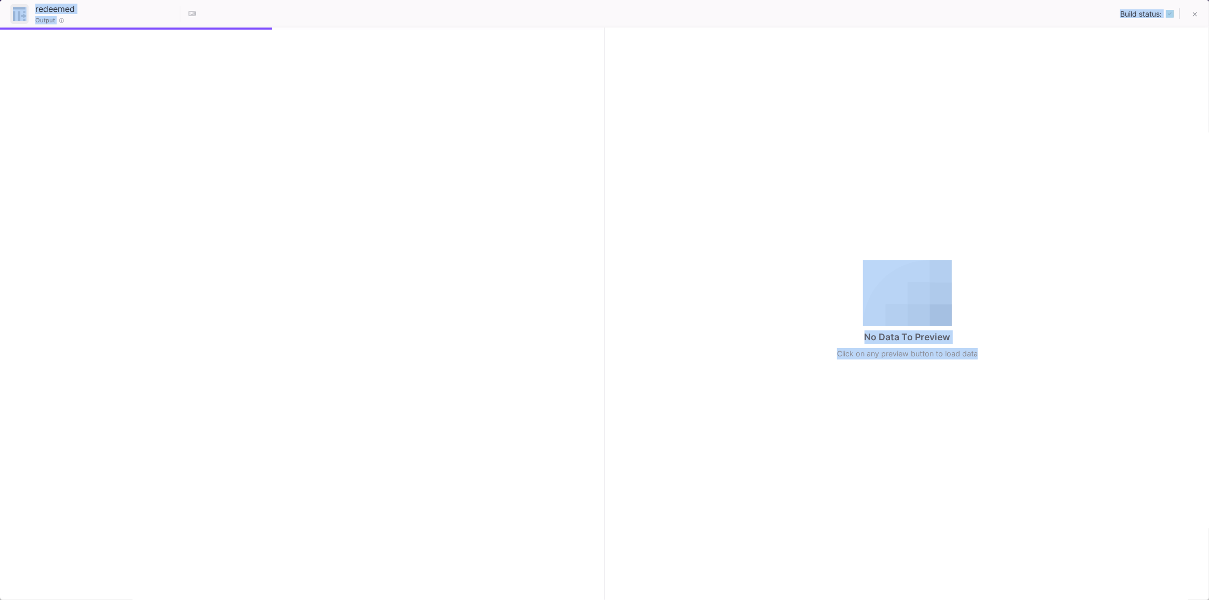
click at [624, 255] on div "No Data To Preview Click on any preview button to load data" at bounding box center [907, 314] width 603 height 573
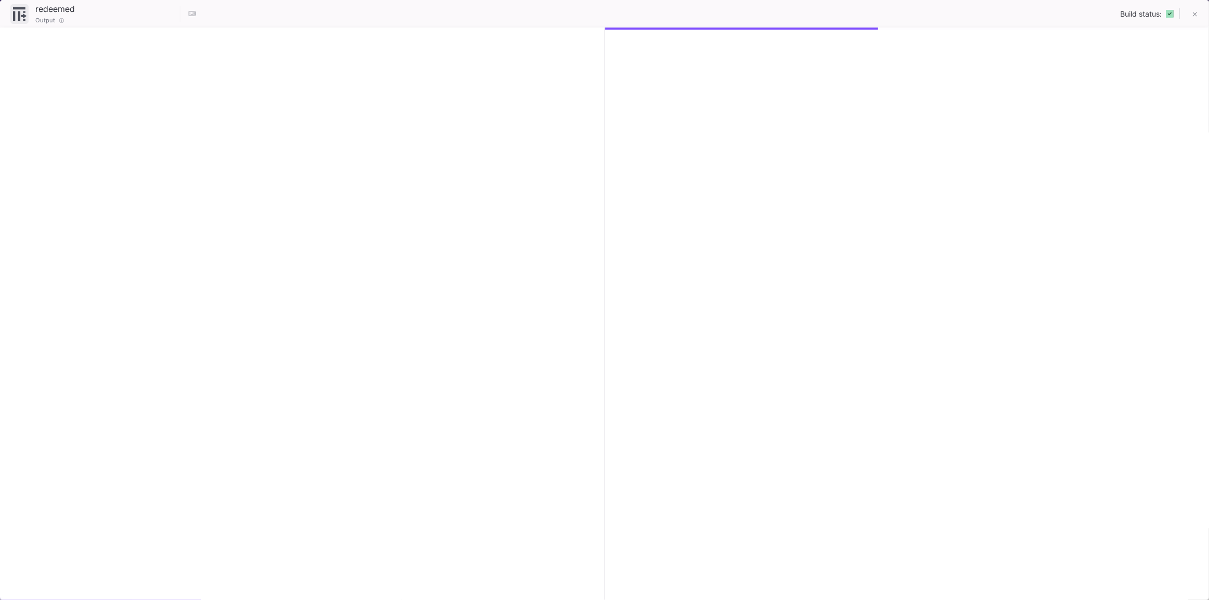
checkbox input "true"
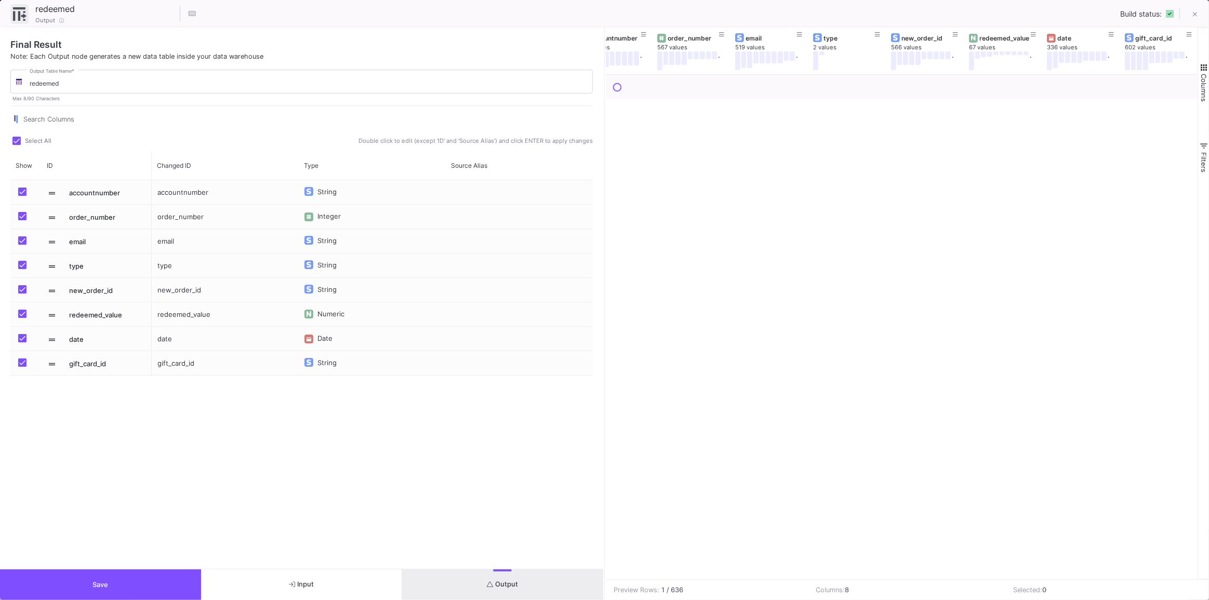
scroll to position [0, 31]
click at [1109, 34] on icon at bounding box center [1111, 35] width 5 height 6
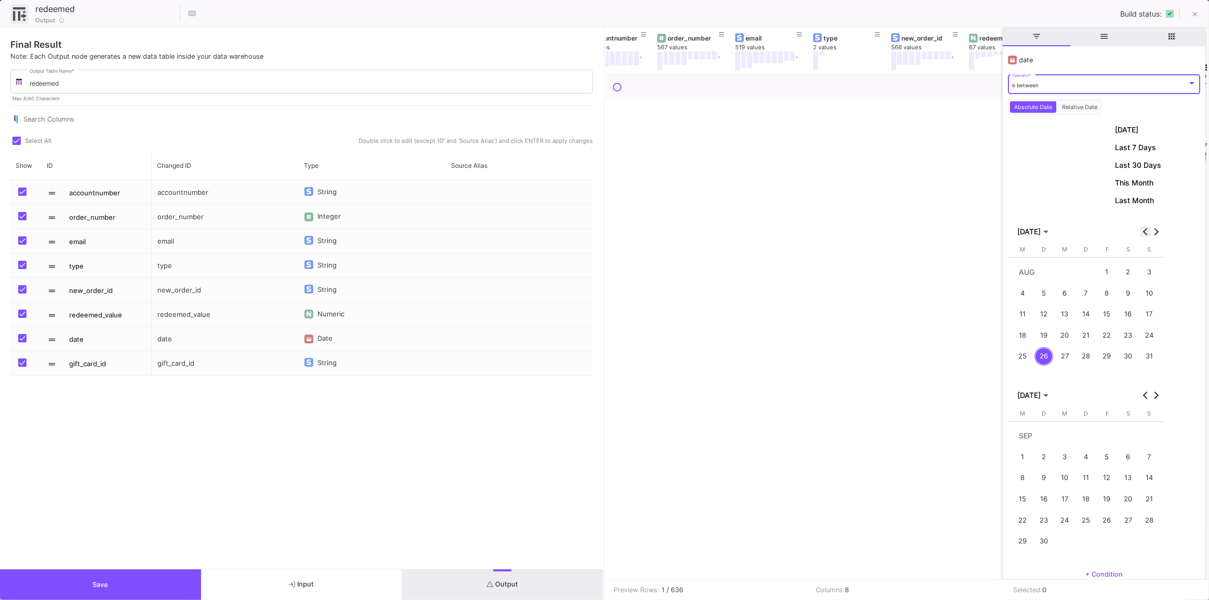
click at [1141, 231] on span "Previous month" at bounding box center [1146, 232] width 10 height 10
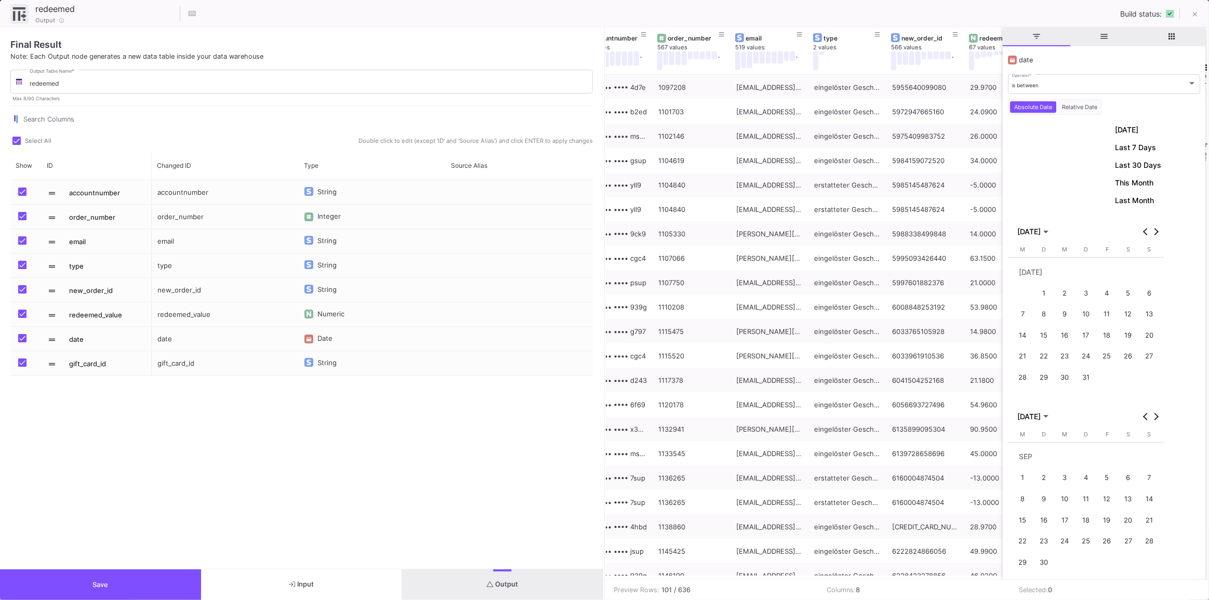
click at [1052, 297] on button "1" at bounding box center [1044, 293] width 21 height 21
click at [1088, 380] on div "31" at bounding box center [1086, 377] width 19 height 19
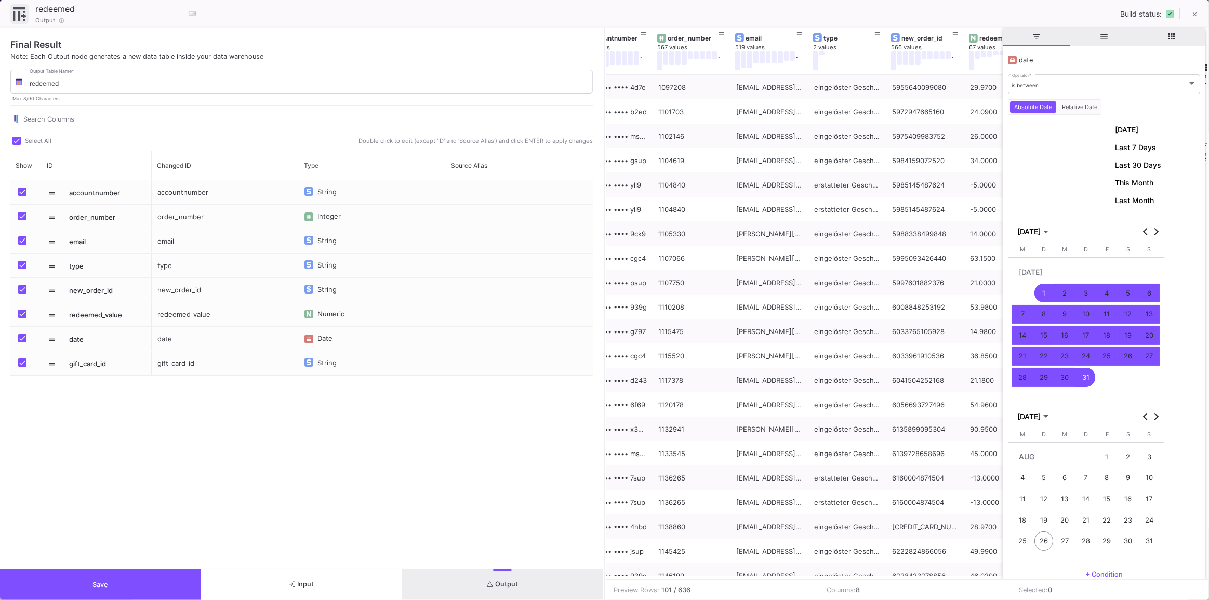
scroll to position [47, 0]
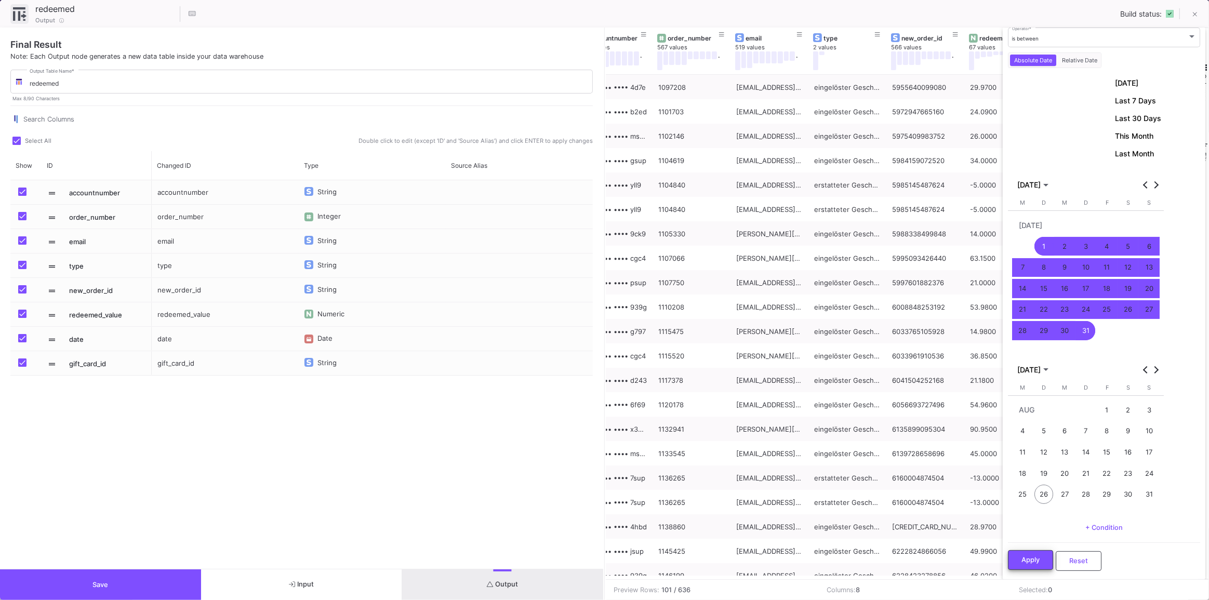
click at [1031, 561] on span "Apply" at bounding box center [1031, 560] width 18 height 8
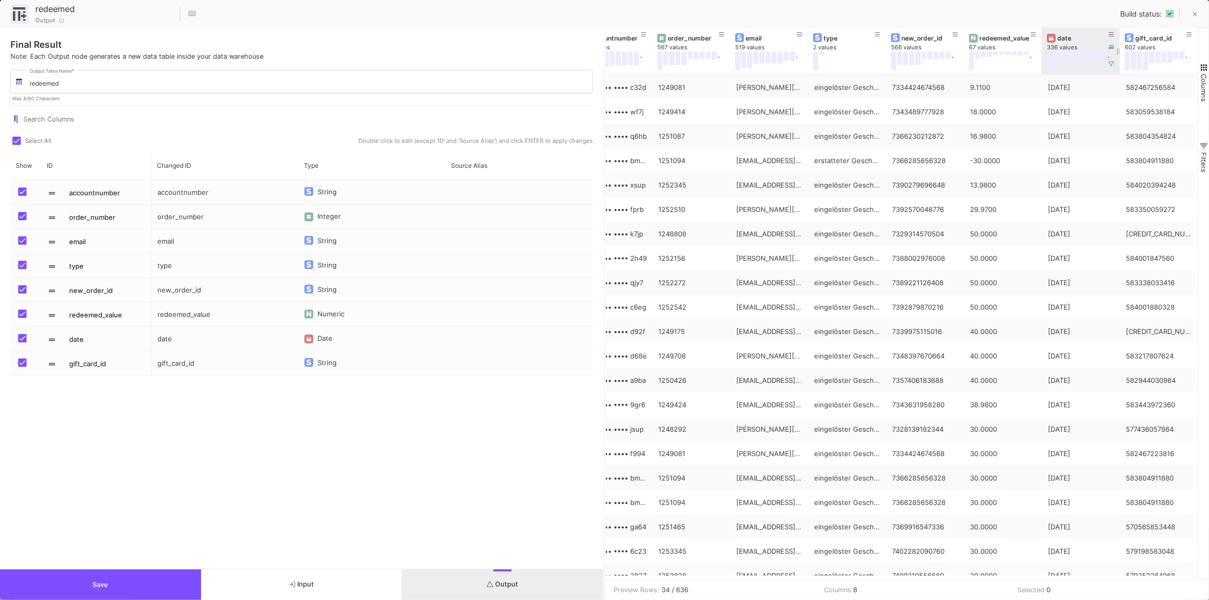
click at [1074, 36] on div "date" at bounding box center [1082, 38] width 51 height 8
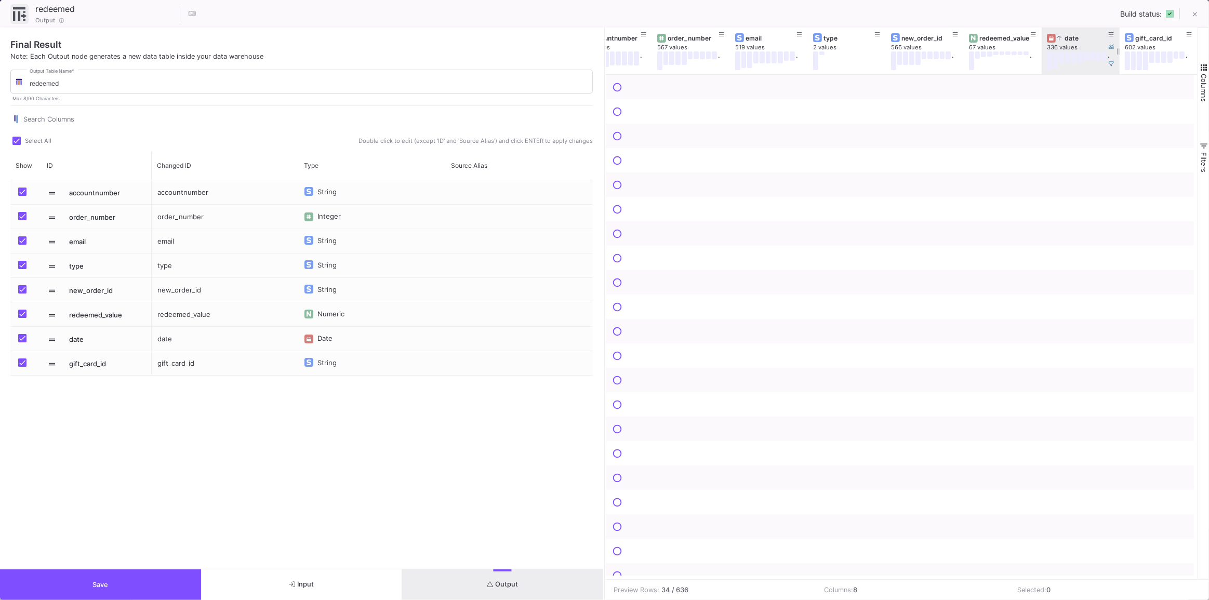
click at [1074, 36] on div "date" at bounding box center [1082, 38] width 51 height 8
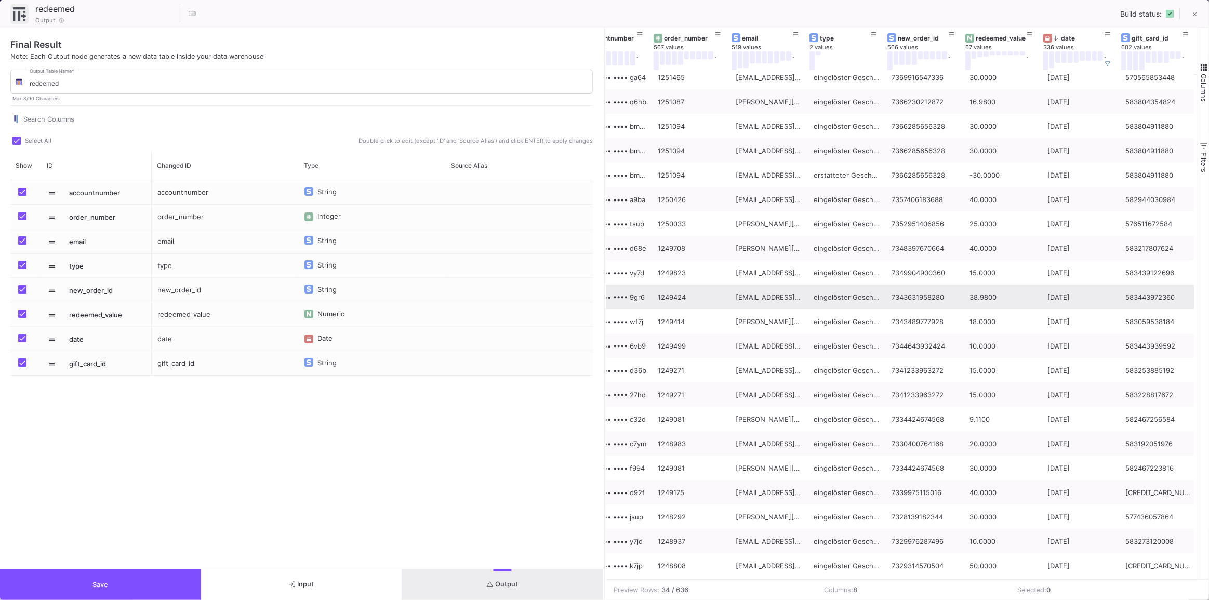
scroll to position [328, 0]
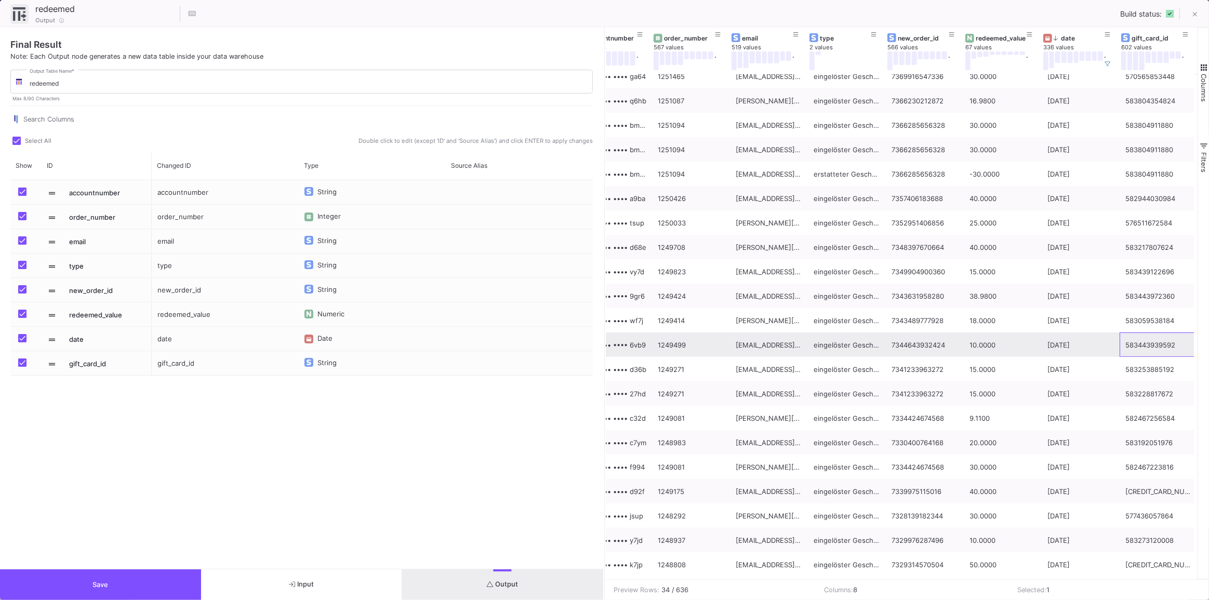
drag, startPoint x: 1192, startPoint y: 354, endPoint x: 1195, endPoint y: 349, distance: 5.8
click at [1188, 345] on div "583443939592" at bounding box center [1159, 345] width 78 height 24
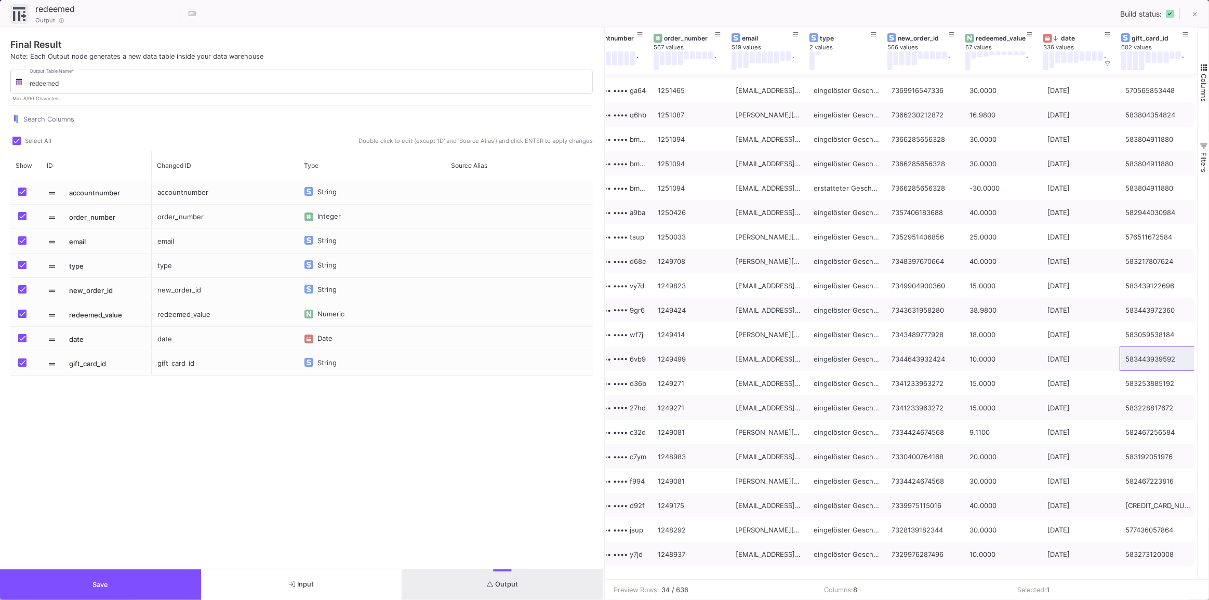
scroll to position [310, 0]
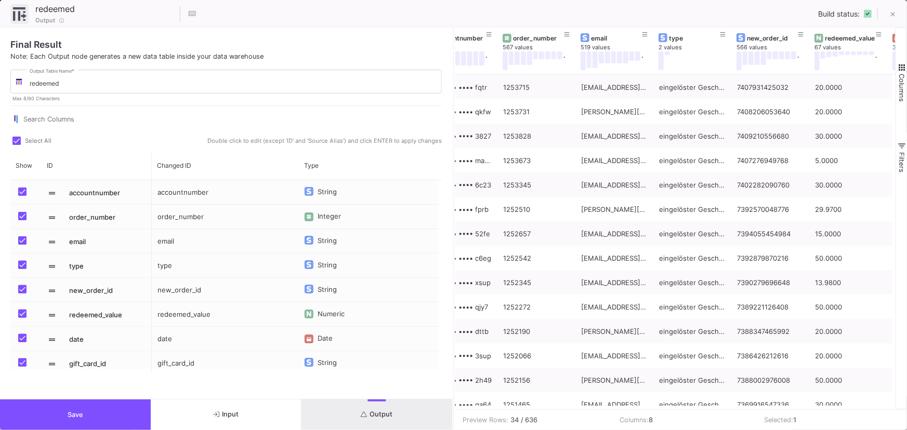
type input "-21"
click at [891, 15] on icon at bounding box center [893, 14] width 5 height 7
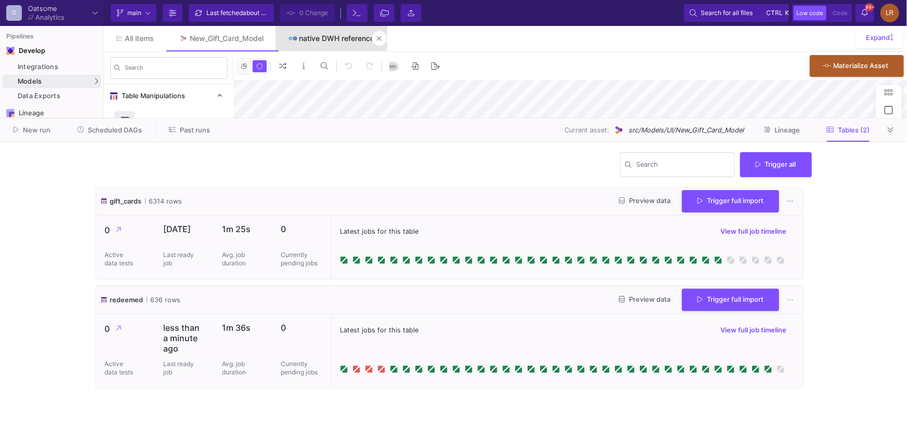
click at [343, 45] on link "native DWH reference" at bounding box center [331, 38] width 111 height 25
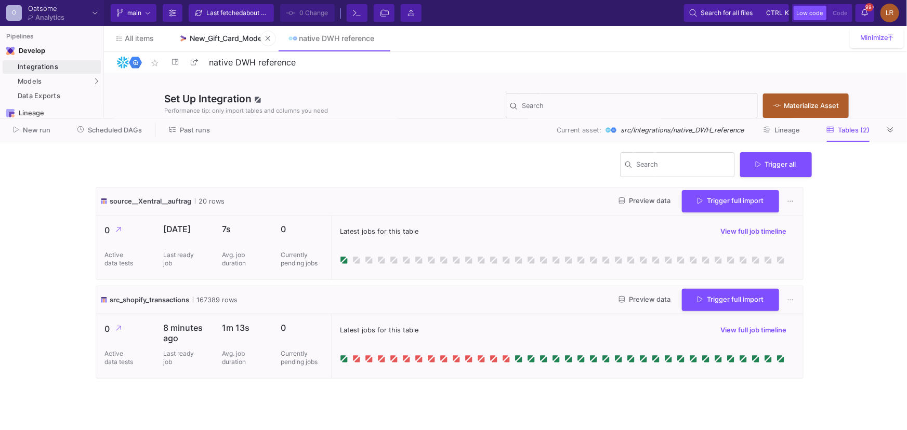
click at [202, 44] on link "New_Gift_Card_Model" at bounding box center [221, 38] width 110 height 25
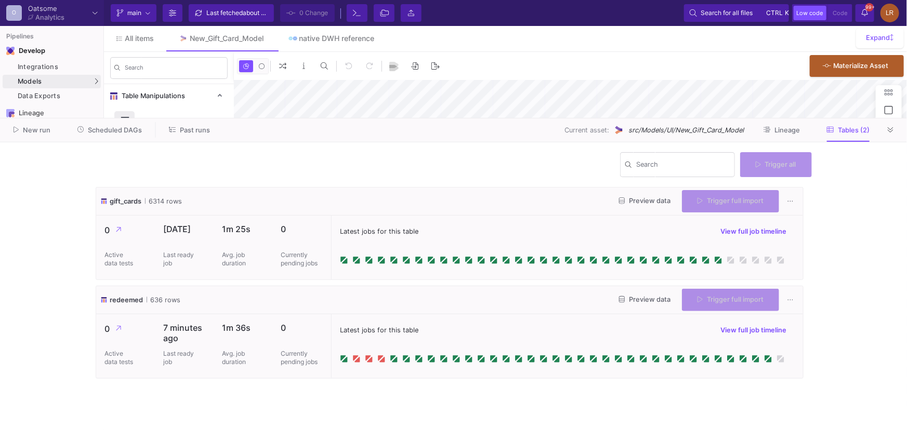
type input "-21"
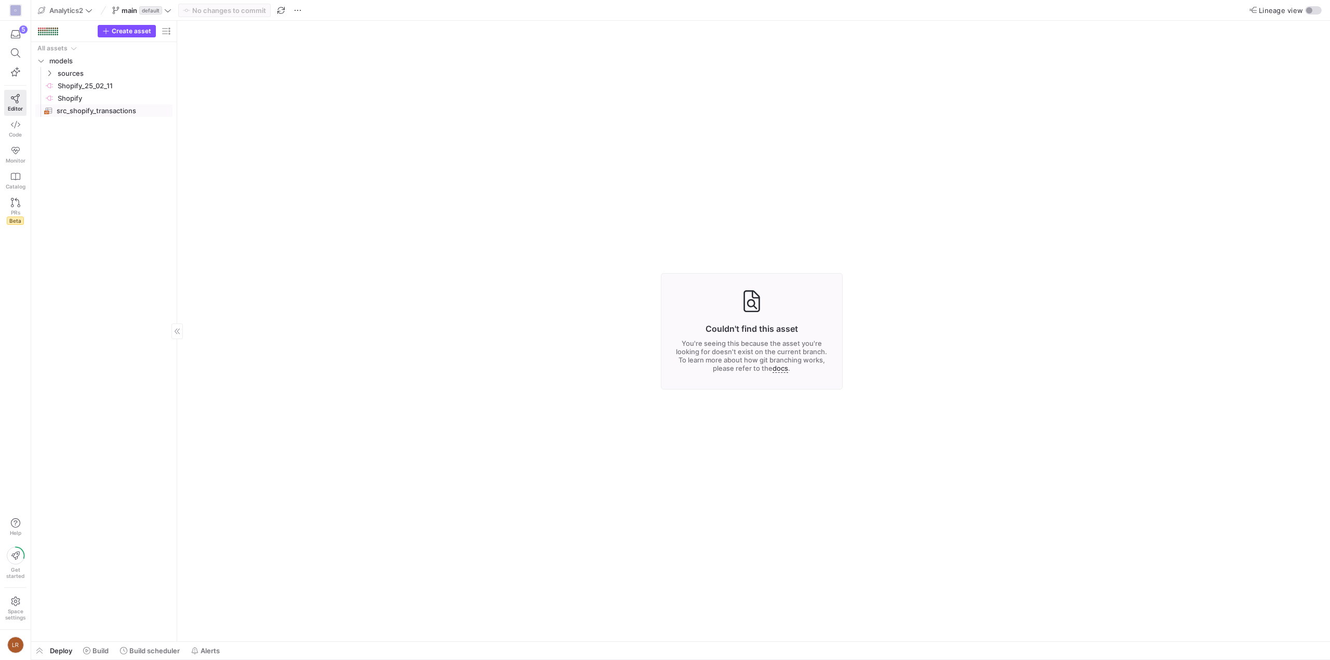
click at [82, 112] on span "src_shopify_transactions​​​​​​​​​​" at bounding box center [109, 111] width 104 height 12
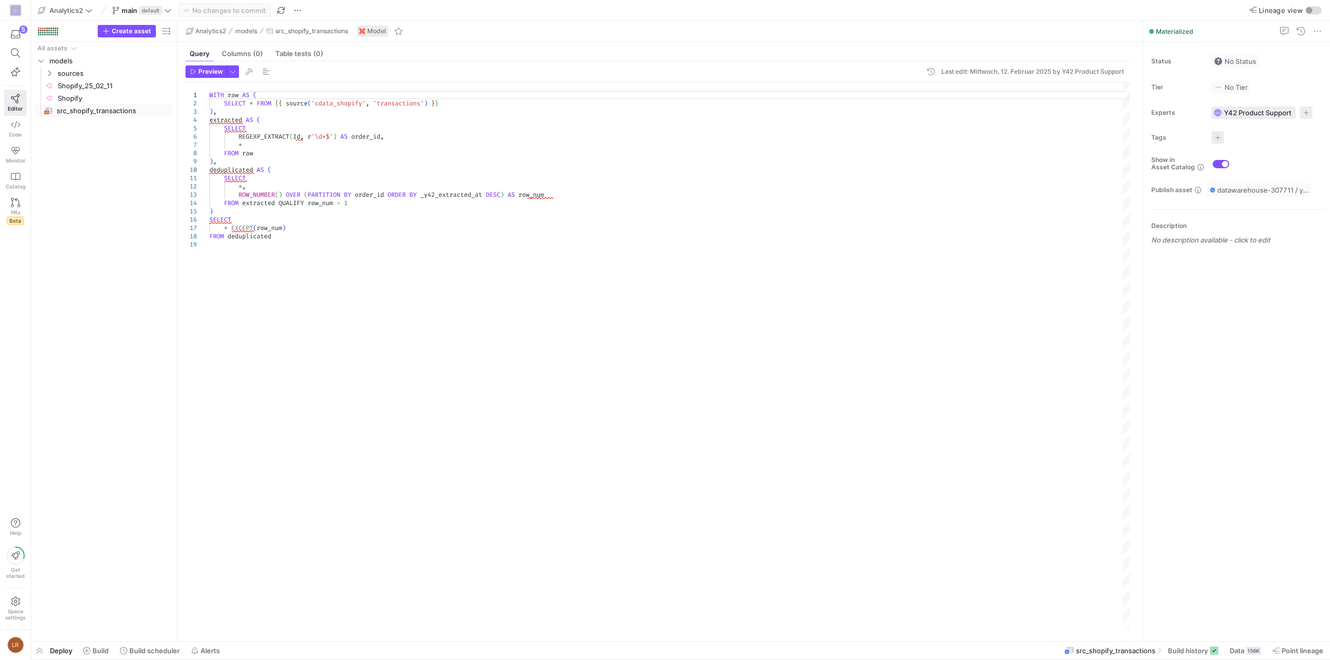
click at [64, 654] on span "Deploy" at bounding box center [61, 651] width 22 height 8
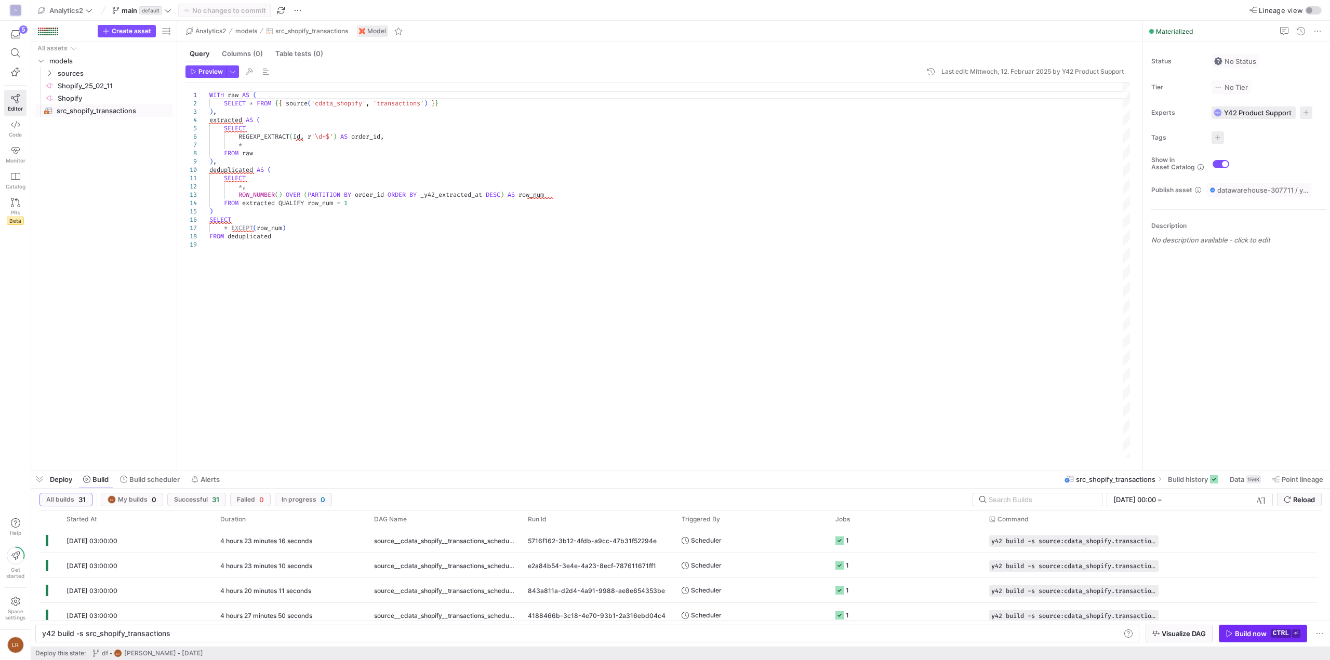
click at [1228, 634] on icon "button" at bounding box center [1229, 633] width 7 height 7
